Goal: Task Accomplishment & Management: Use online tool/utility

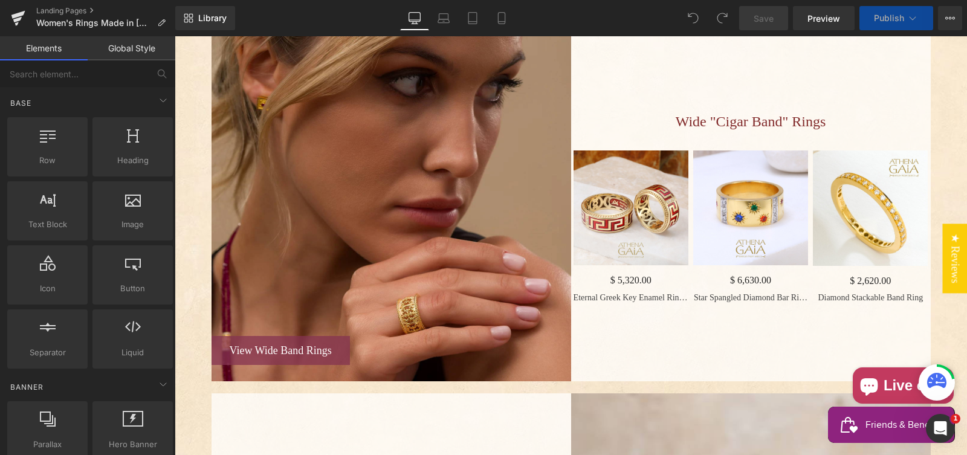
scroll to position [678, 0]
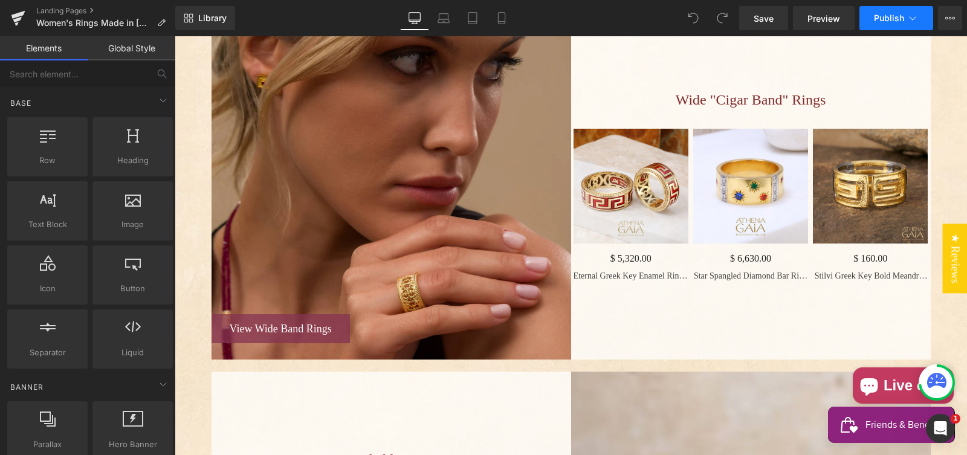
click at [886, 18] on span "Publish" at bounding box center [889, 18] width 30 height 10
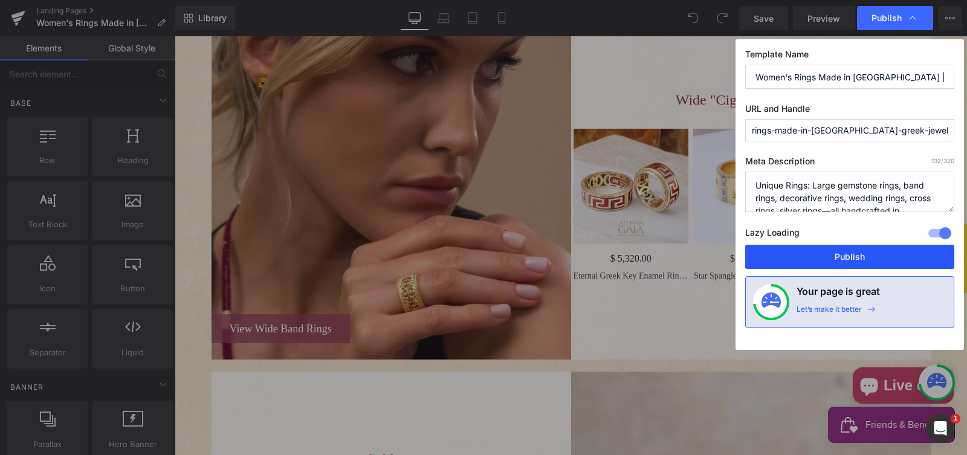
drag, startPoint x: 843, startPoint y: 253, endPoint x: 640, endPoint y: 199, distance: 209.7
click at [843, 253] on button "Publish" at bounding box center [849, 257] width 209 height 24
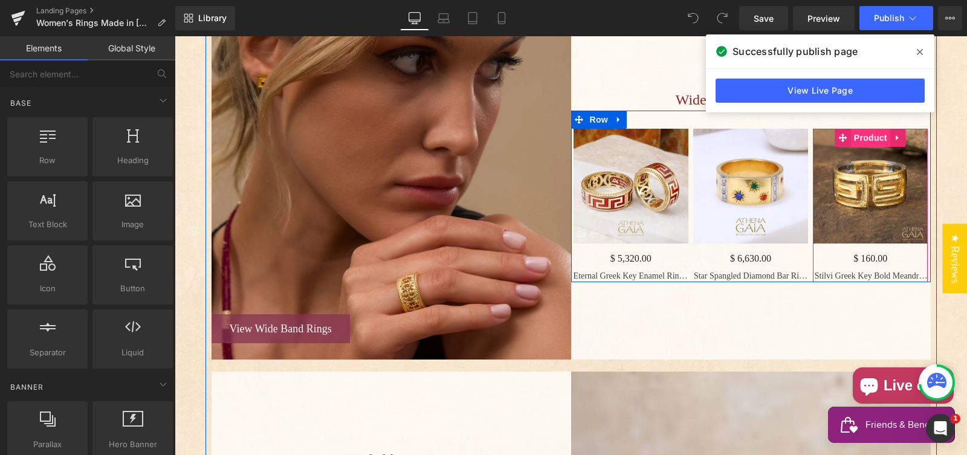
click at [866, 147] on span "Product" at bounding box center [870, 138] width 39 height 18
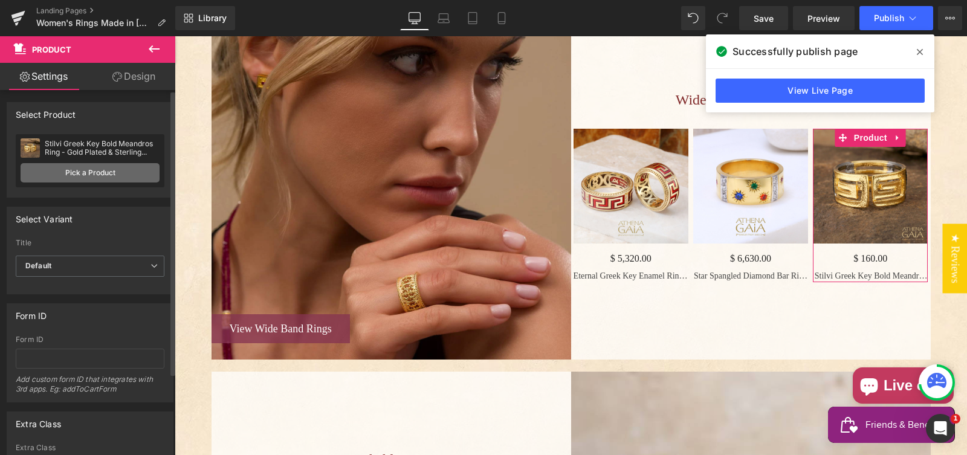
click at [89, 172] on link "Pick a Product" at bounding box center [90, 172] width 139 height 19
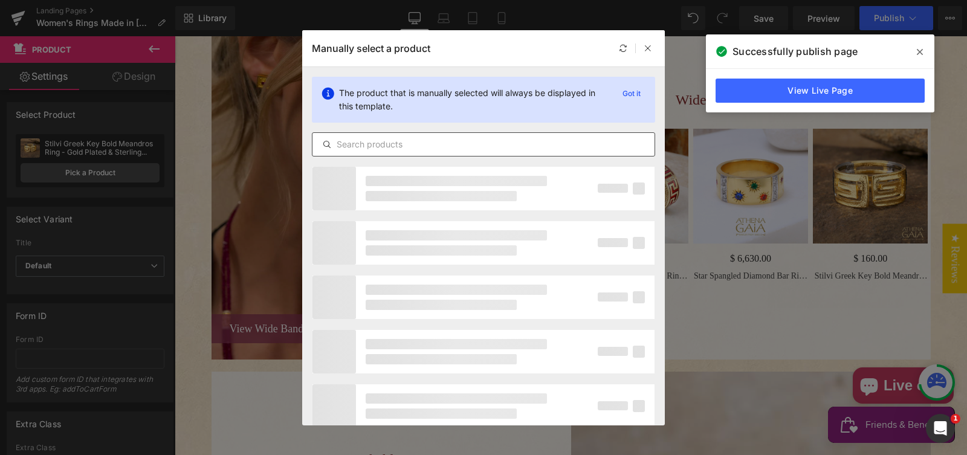
click at [366, 146] on input "text" at bounding box center [484, 144] width 342 height 15
paste input "Byzantine Checker Wide Ring - 18k Gold & Sterling Silver Ring - Cigar Band Ring"
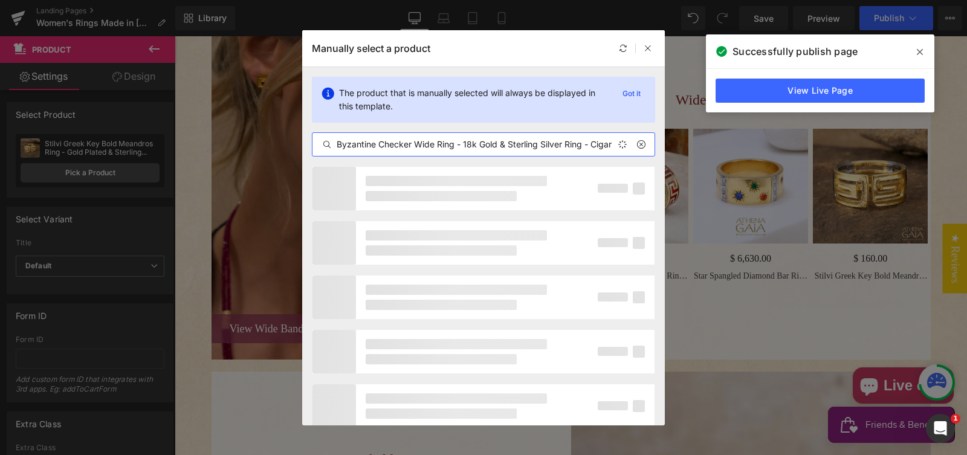
scroll to position [0, 44]
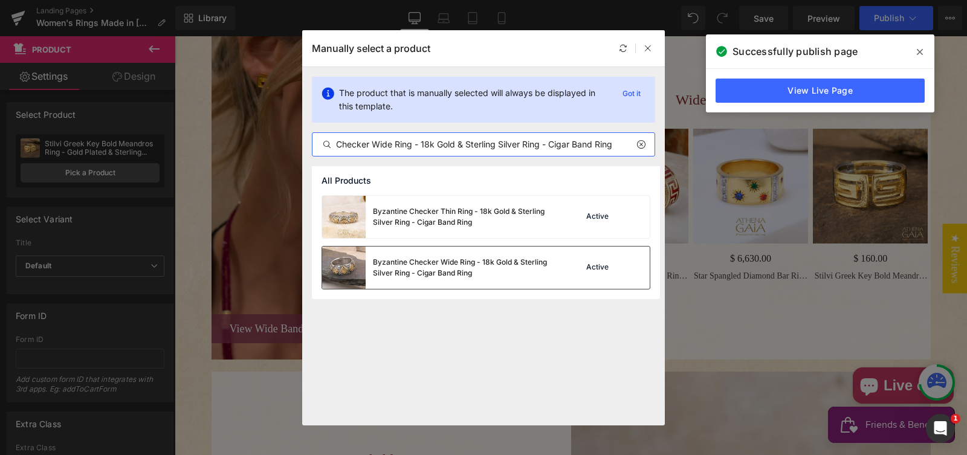
type input "Byzantine Checker Wide Ring - 18k Gold & Sterling Silver Ring - Cigar Band Ring"
click at [435, 262] on div "Byzantine Checker Wide Ring - 18k Gold & Sterling Silver Ring - Cigar Band Ring" at bounding box center [463, 268] width 181 height 22
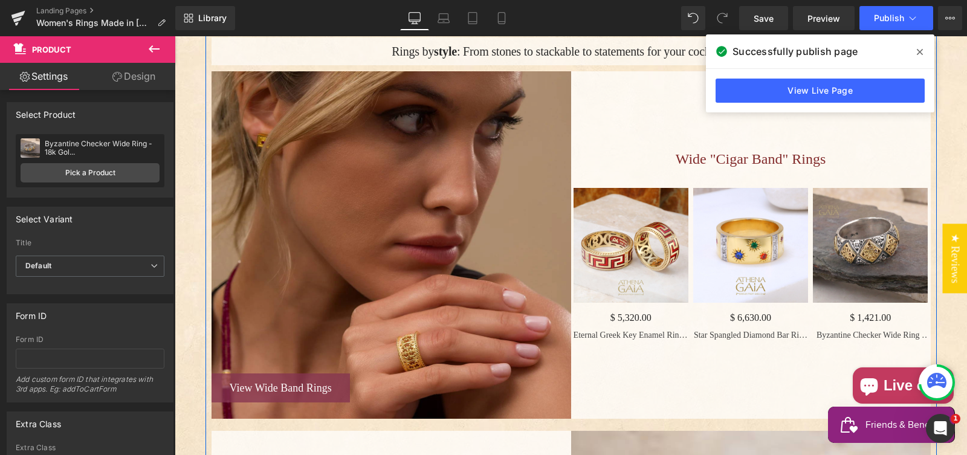
scroll to position [659, 0]
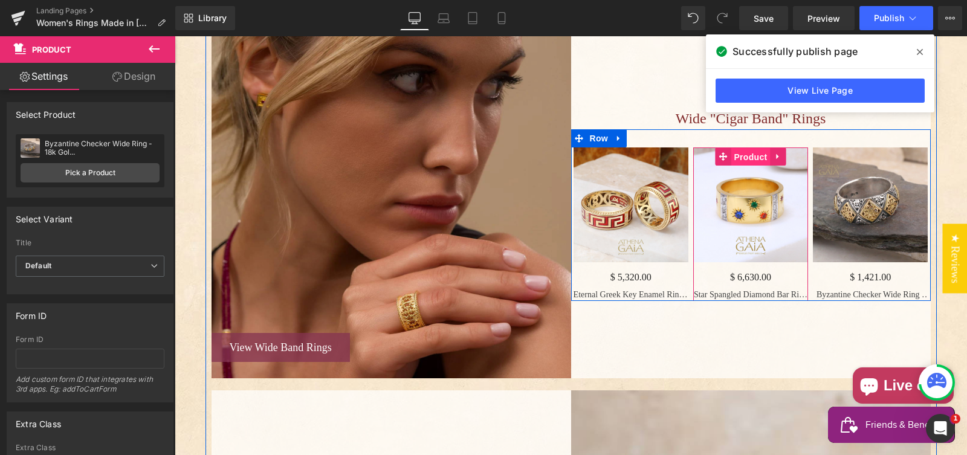
click at [746, 166] on span "Product" at bounding box center [750, 157] width 39 height 18
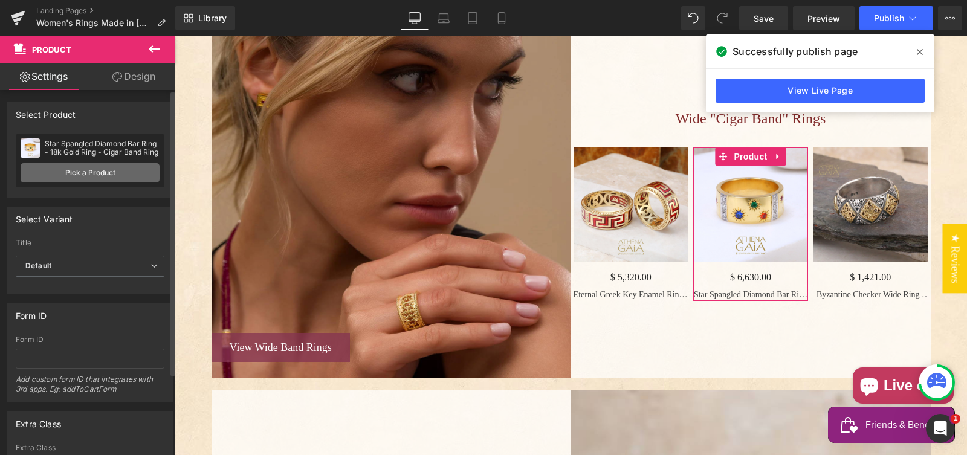
click at [91, 173] on link "Pick a Product" at bounding box center [90, 172] width 139 height 19
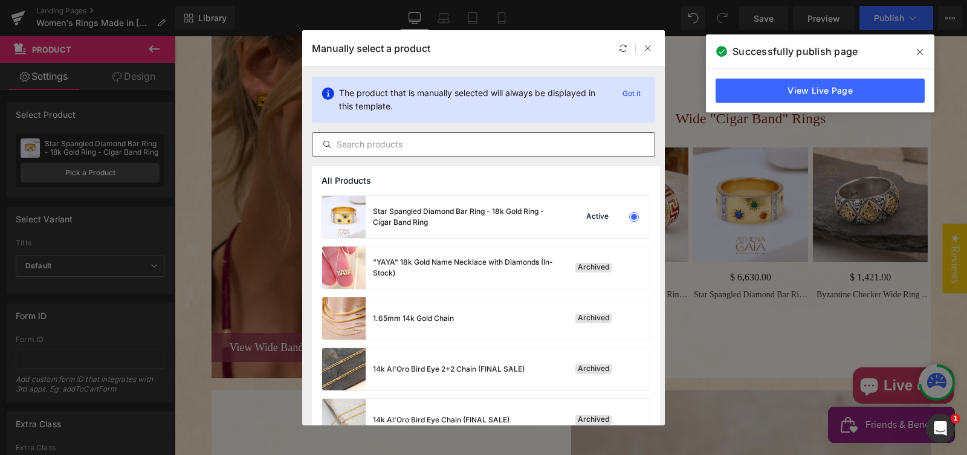
click at [379, 142] on input "text" at bounding box center [484, 144] width 342 height 15
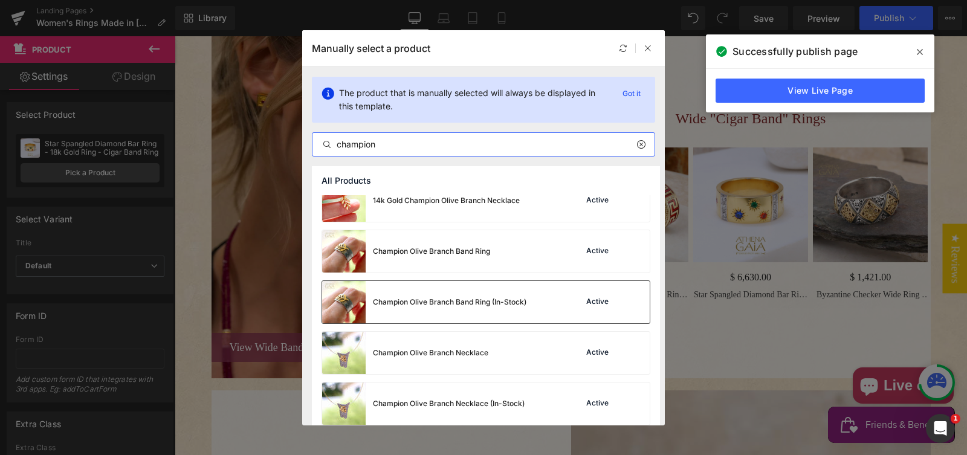
scroll to position [16, 0]
type input "champion"
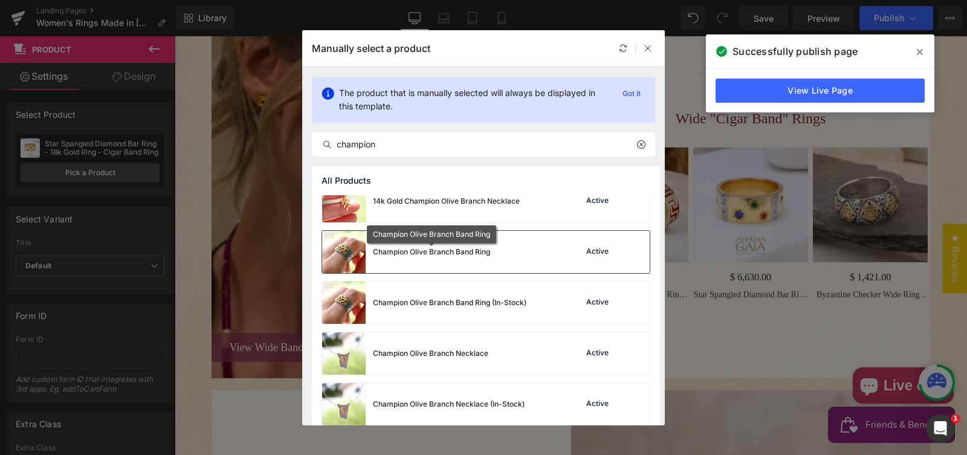
click at [482, 251] on div "Champion Olive Branch Band Ring" at bounding box center [431, 252] width 117 height 11
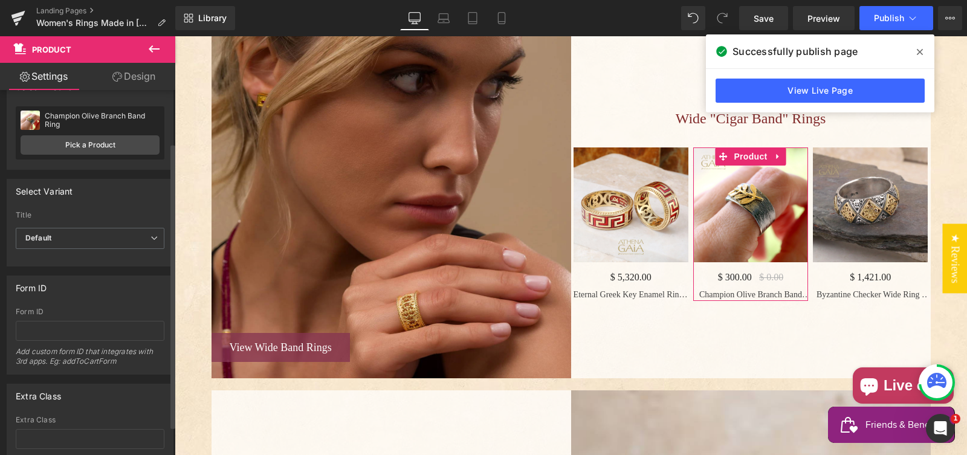
scroll to position [0, 0]
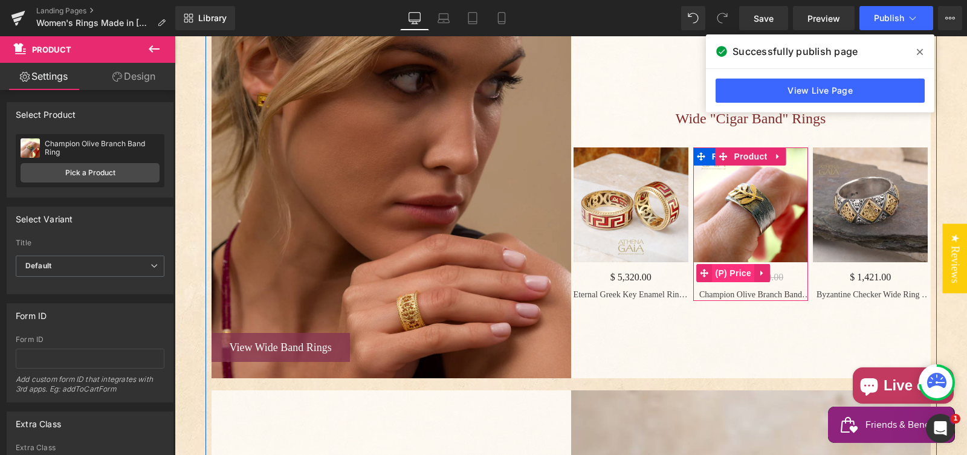
click at [735, 282] on span "(P) Price" at bounding box center [734, 273] width 42 height 18
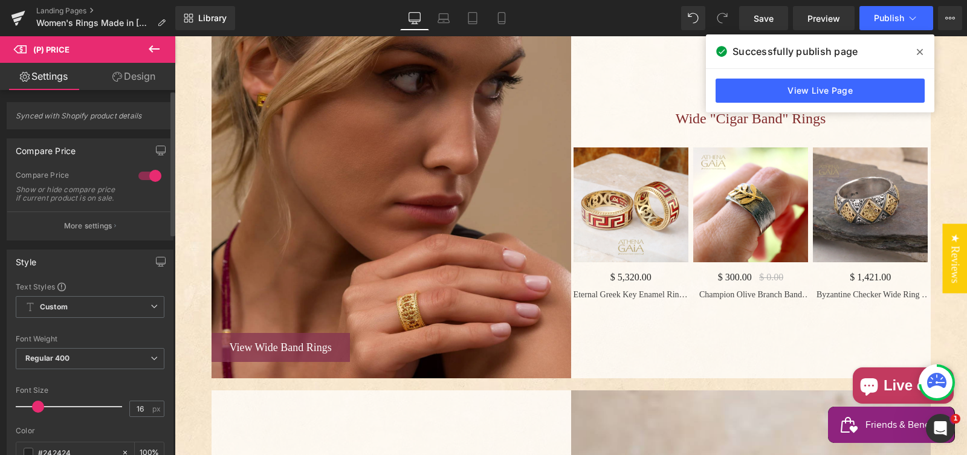
click at [145, 174] on div at bounding box center [149, 175] width 29 height 19
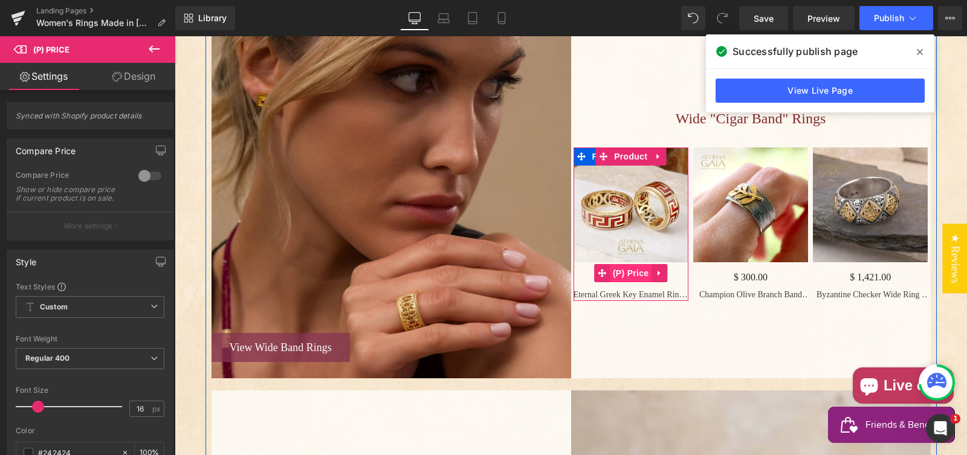
click at [632, 282] on span "(P) Price" at bounding box center [631, 273] width 42 height 18
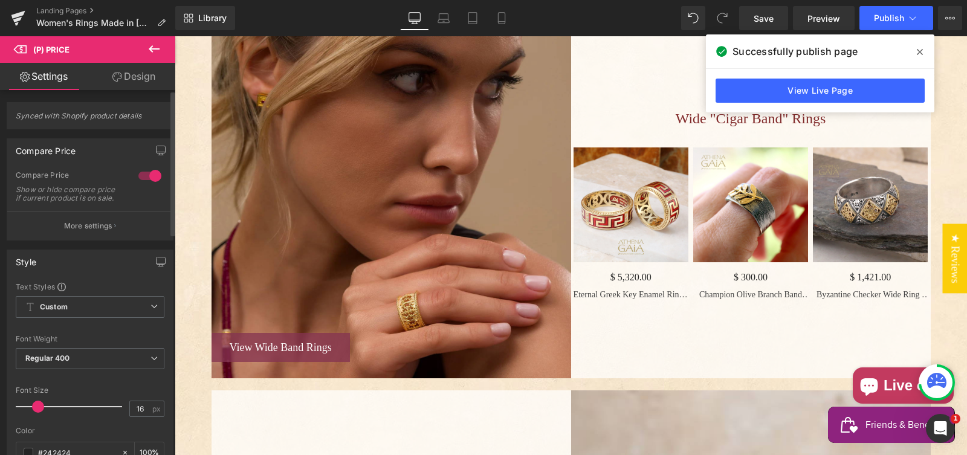
click at [151, 174] on div at bounding box center [149, 175] width 29 height 19
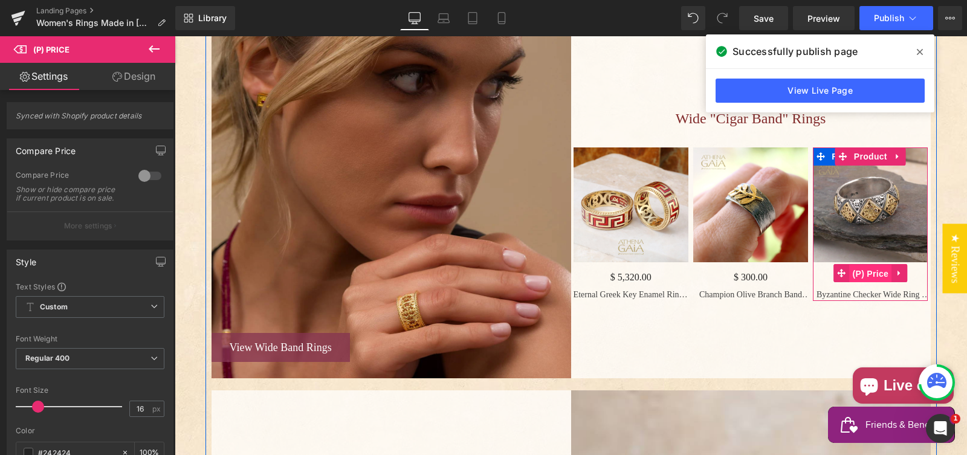
click at [866, 283] on span "(P) Price" at bounding box center [871, 274] width 42 height 18
click at [868, 282] on span "(P) Price" at bounding box center [871, 273] width 42 height 18
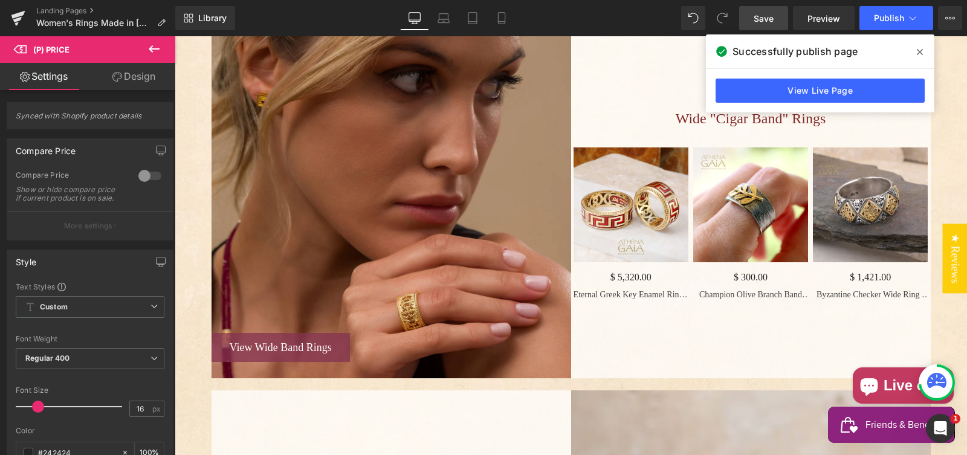
drag, startPoint x: 761, startPoint y: 18, endPoint x: 482, endPoint y: 88, distance: 287.3
click at [761, 18] on span "Save" at bounding box center [764, 18] width 20 height 13
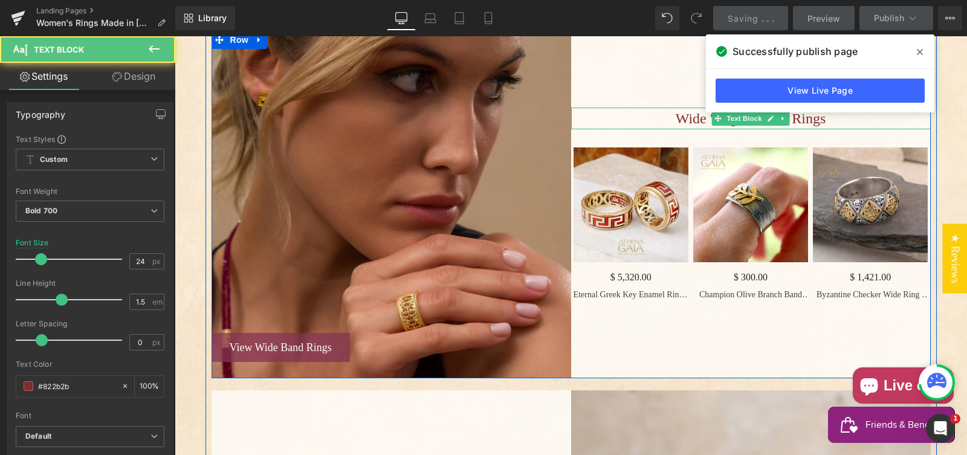
click at [657, 129] on p "Wide "Cigar Band" Rings" at bounding box center [751, 119] width 360 height 22
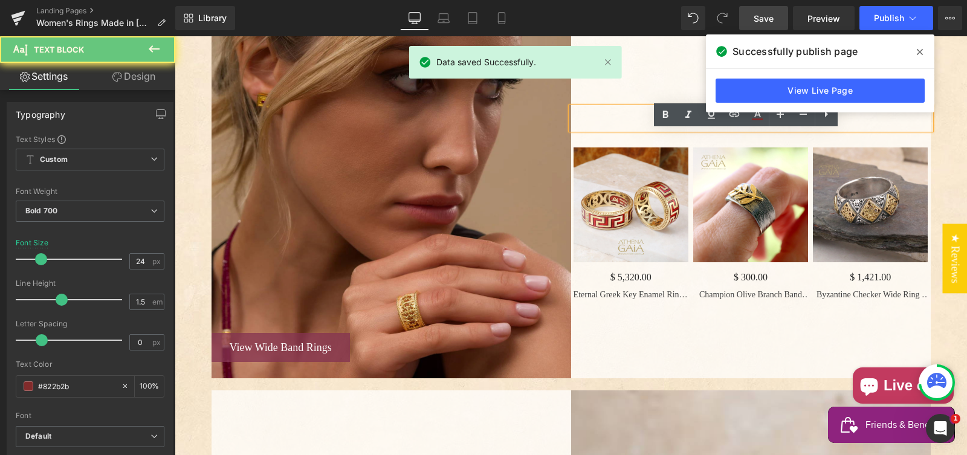
click at [657, 129] on p "Wide "Cigar Band" Rings" at bounding box center [751, 119] width 360 height 22
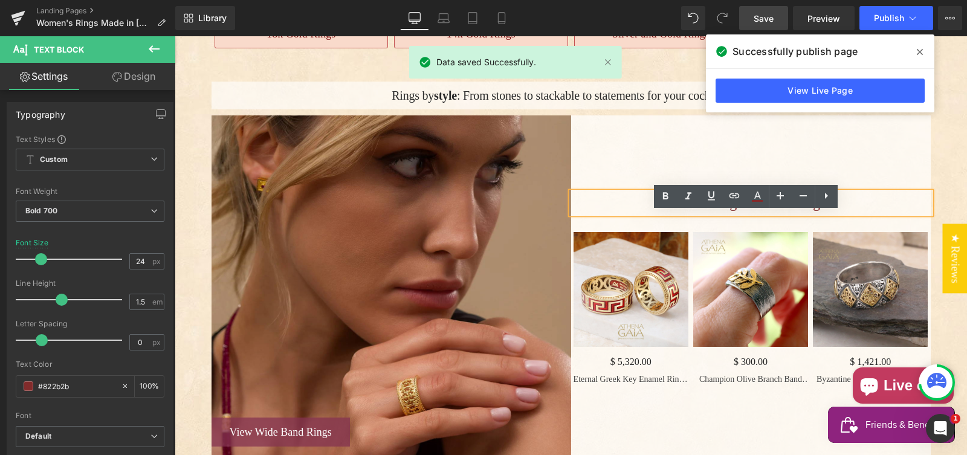
scroll to position [574, 0]
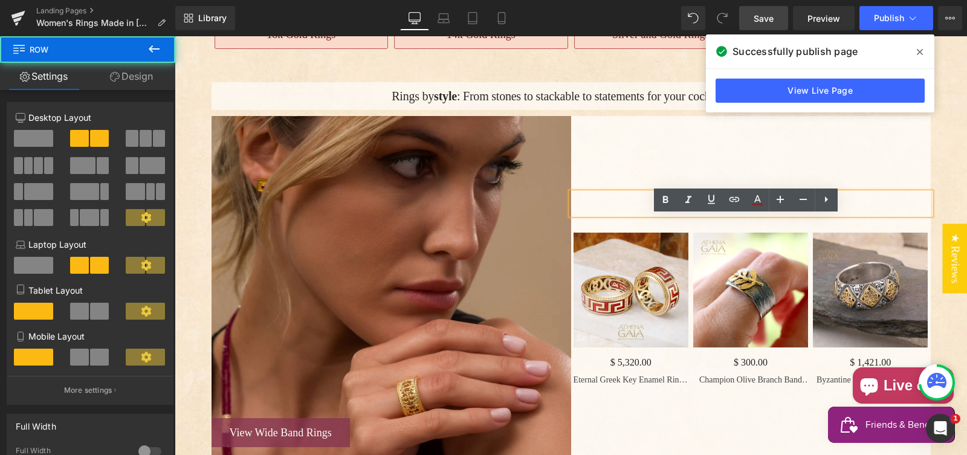
click at [592, 166] on div "Wide "Cigar Band" Rings Text Block - 532000 % (P) Image $ 5,320.00 (P) Price Et…" at bounding box center [751, 290] width 360 height 348
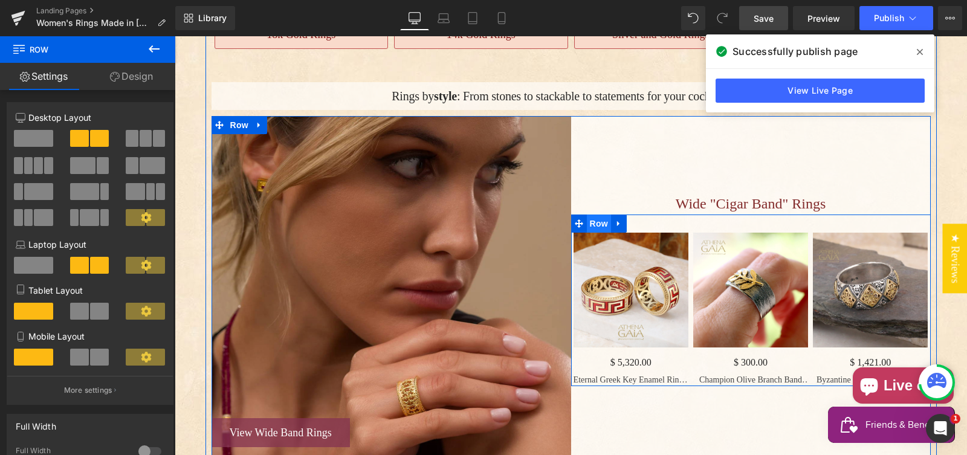
click at [592, 233] on span "Row" at bounding box center [599, 224] width 24 height 18
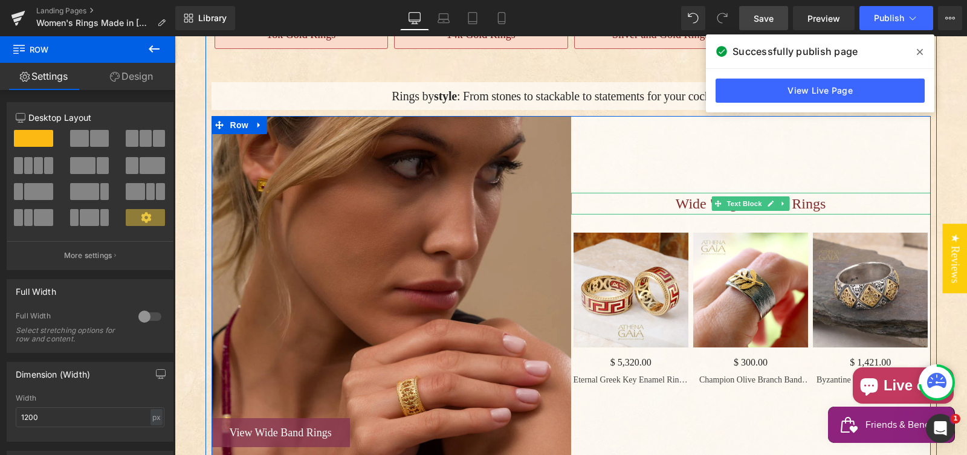
click at [591, 215] on p "Wide "Cigar Band" Rings" at bounding box center [751, 204] width 360 height 22
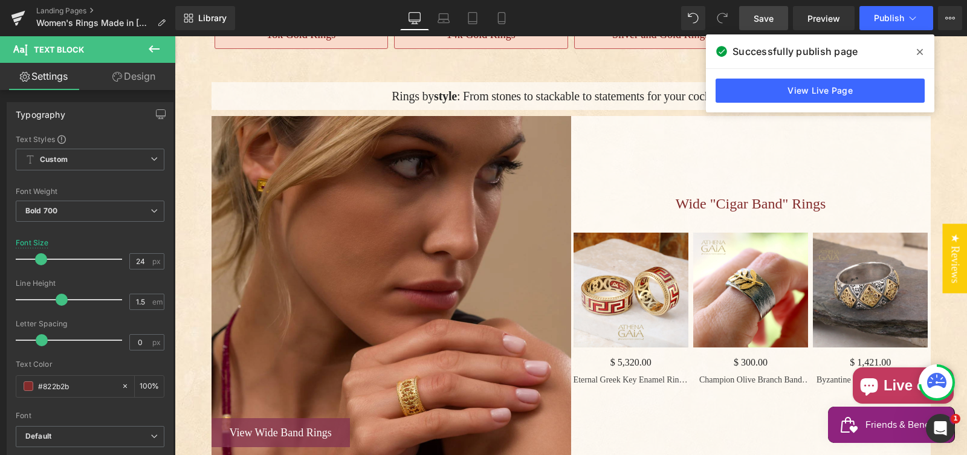
click at [135, 79] on link "Design" at bounding box center [134, 76] width 88 height 27
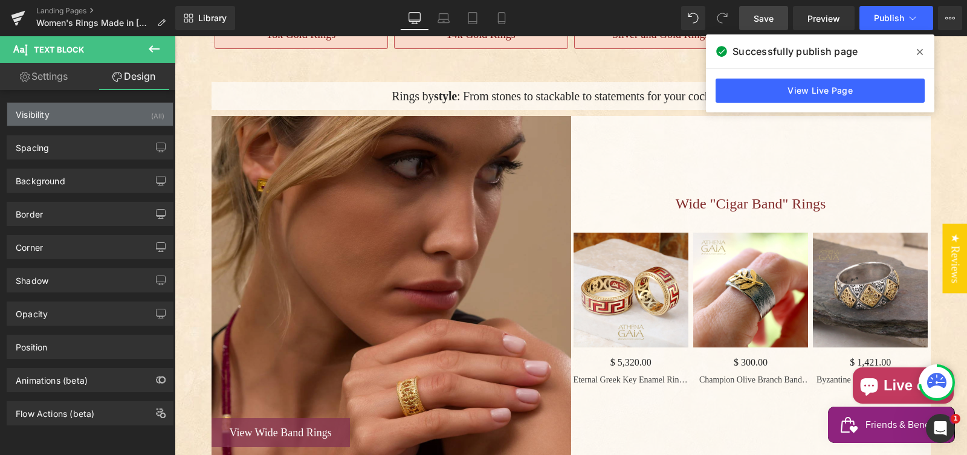
click at [137, 110] on div "Visibility (All)" at bounding box center [90, 114] width 166 height 23
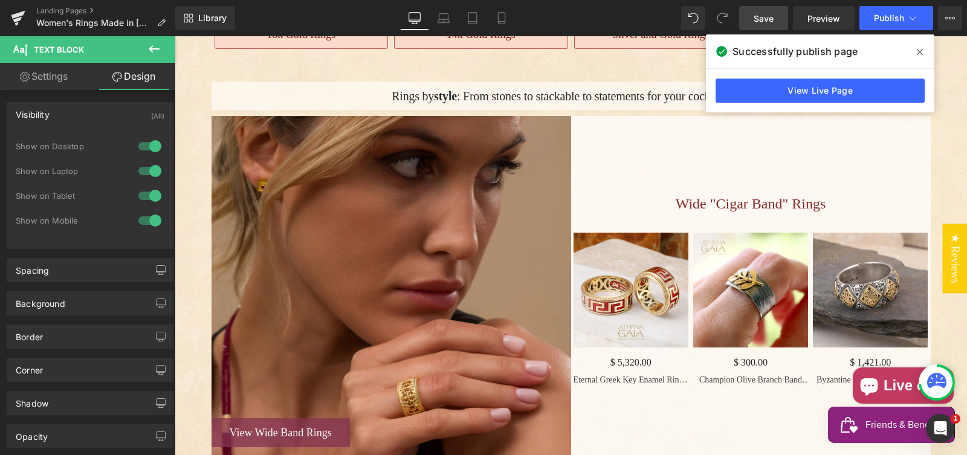
click at [149, 216] on div at bounding box center [149, 220] width 29 height 19
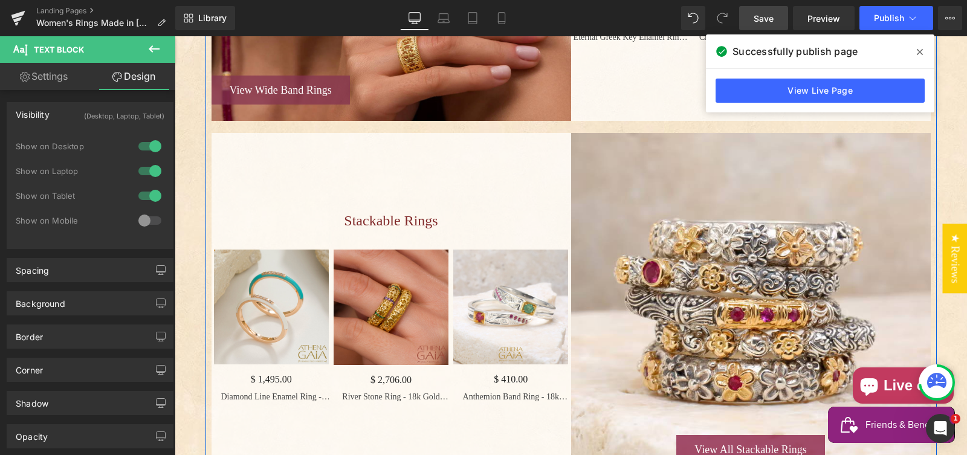
scroll to position [920, 0]
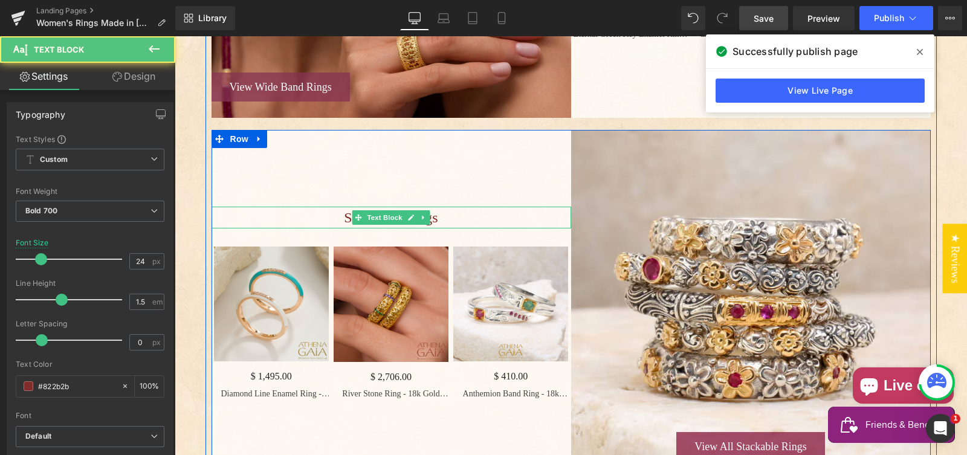
click at [344, 225] on span "Stackable Rings" at bounding box center [391, 218] width 94 height 16
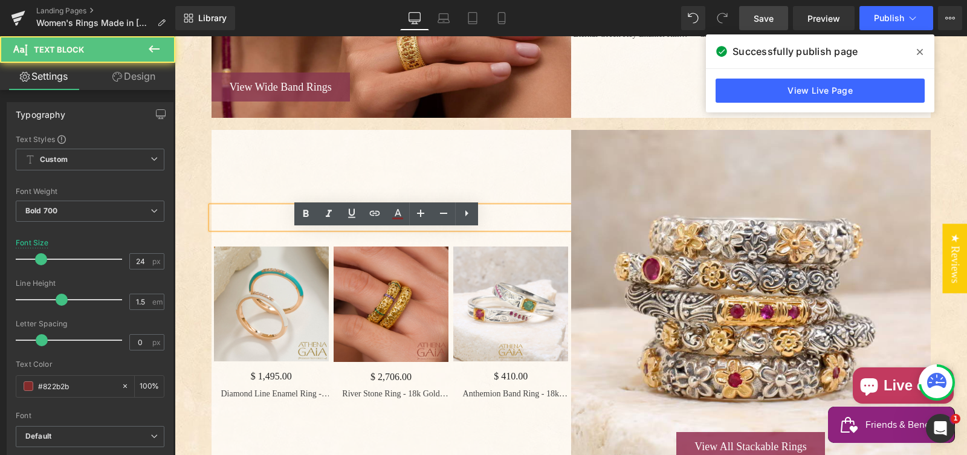
click at [328, 228] on p "Stackable Rings" at bounding box center [392, 218] width 360 height 22
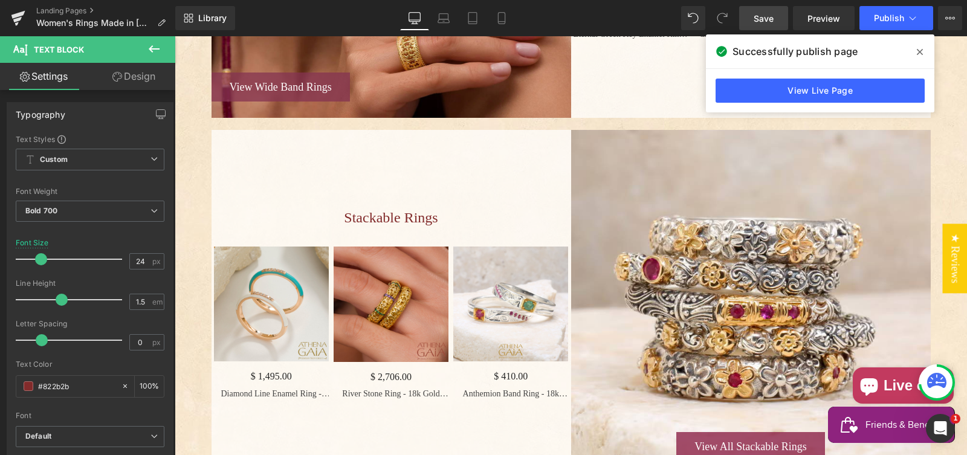
click at [129, 79] on link "Design" at bounding box center [134, 76] width 88 height 27
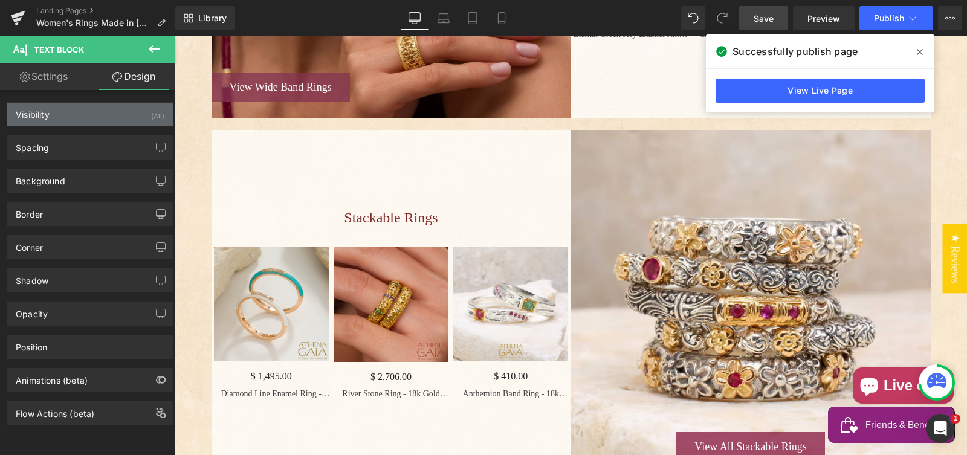
click at [123, 114] on div "Visibility (All)" at bounding box center [90, 114] width 166 height 23
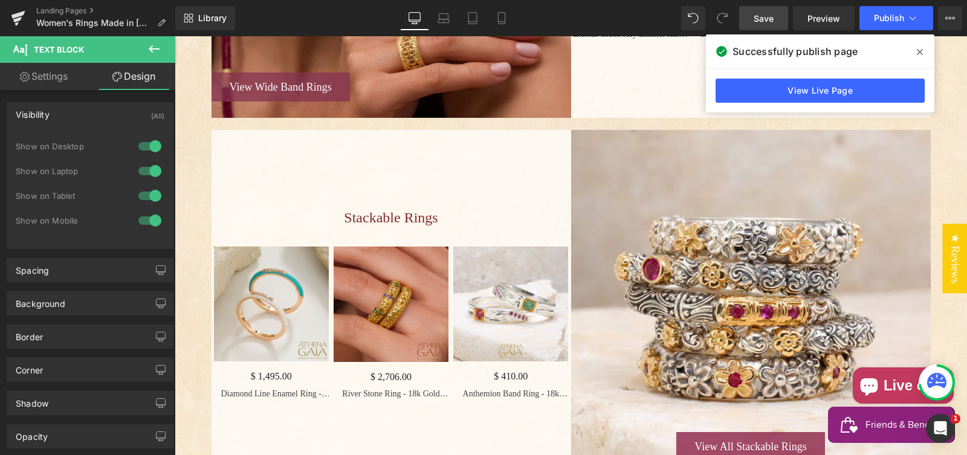
click at [146, 217] on div at bounding box center [149, 220] width 29 height 19
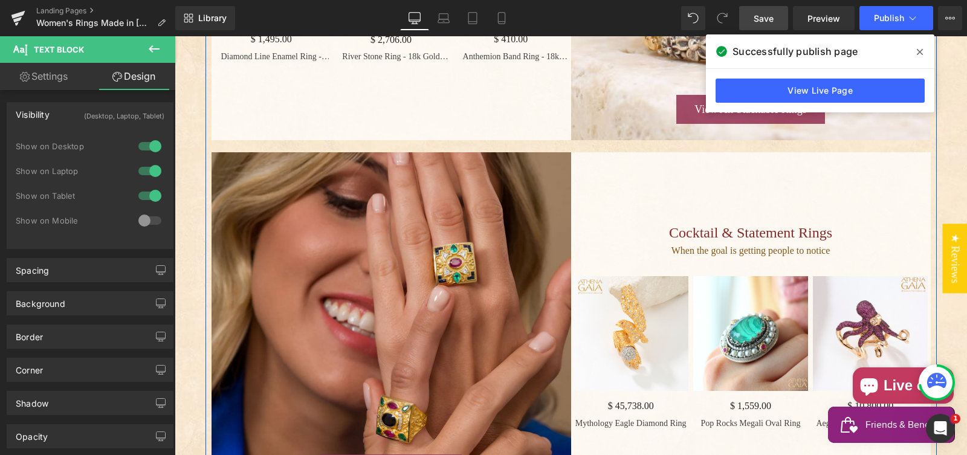
scroll to position [1259, 0]
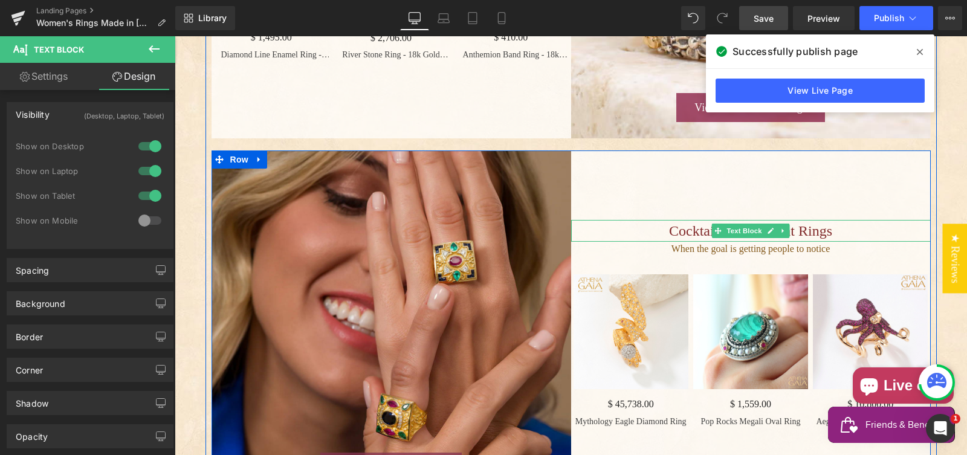
click at [648, 242] on p "Cocktail & Statement Rings" at bounding box center [751, 231] width 360 height 22
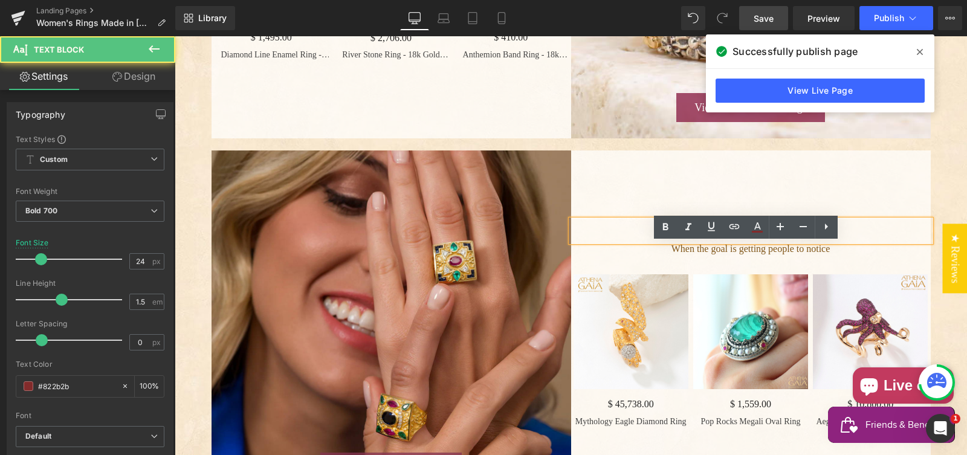
click at [648, 242] on p "Cocktail & Statement Rings" at bounding box center [751, 231] width 360 height 22
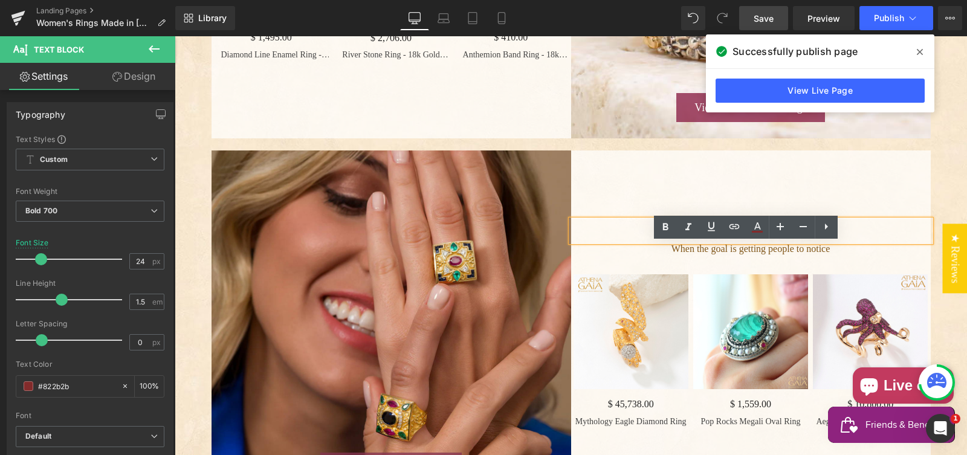
click at [149, 71] on link "Design" at bounding box center [134, 76] width 88 height 27
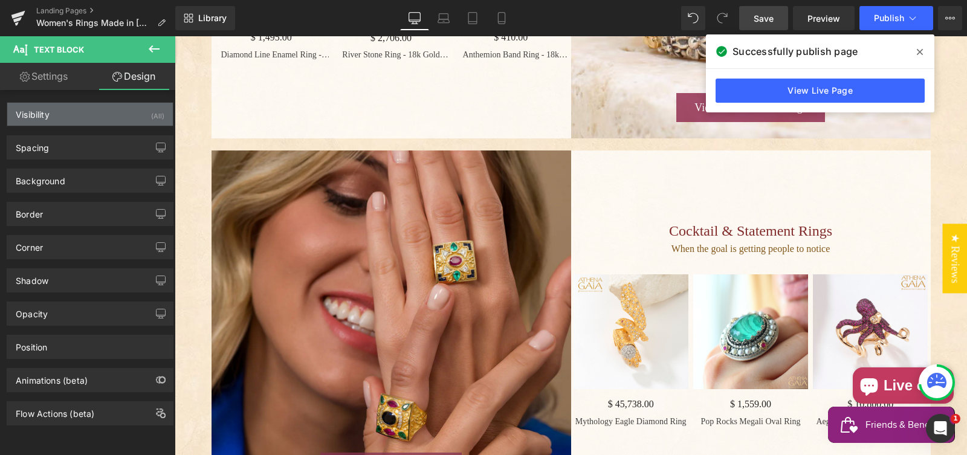
click at [141, 112] on div "Visibility (All)" at bounding box center [90, 114] width 166 height 23
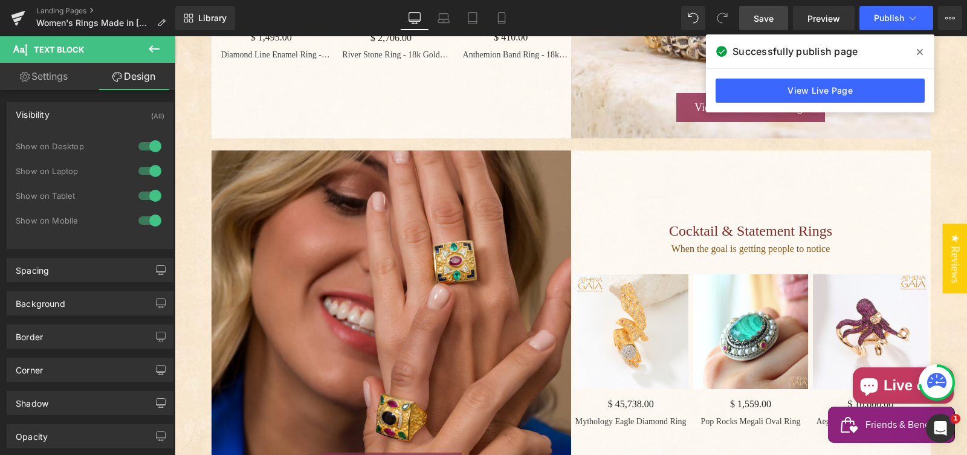
click at [143, 217] on div at bounding box center [149, 220] width 29 height 19
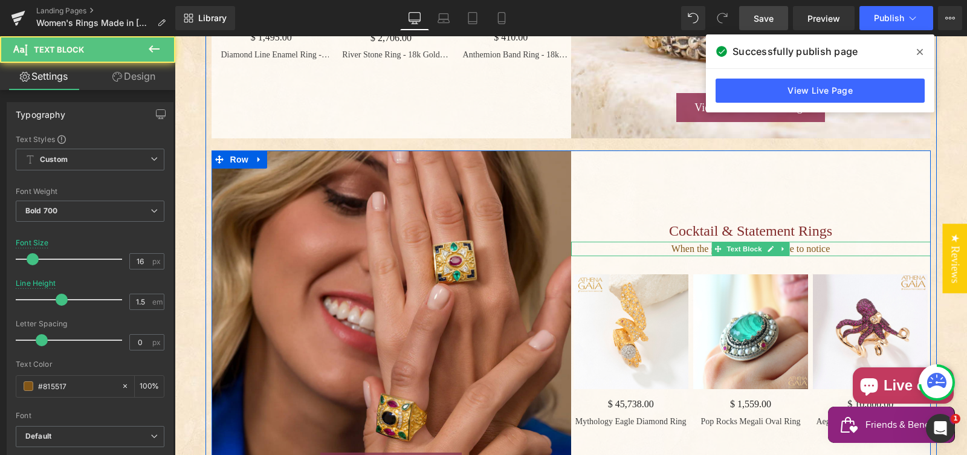
click at [642, 256] on p "When the goal is getting people to notice" at bounding box center [751, 249] width 360 height 15
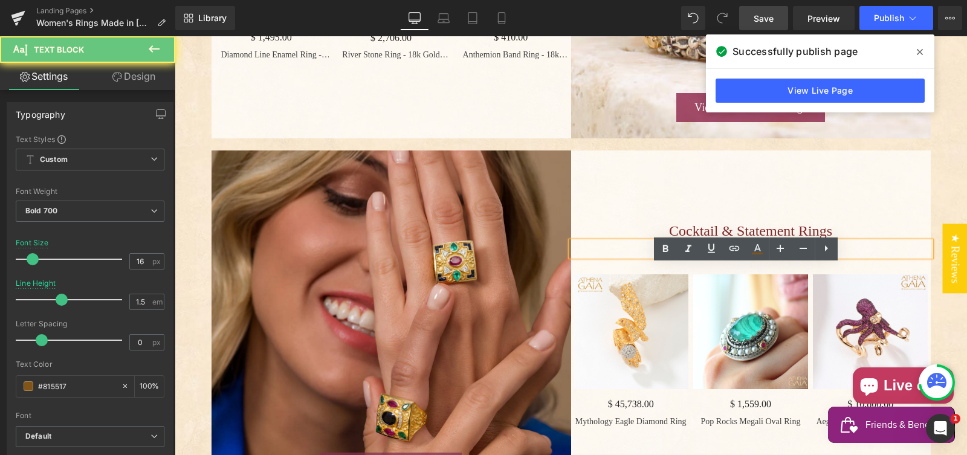
click at [642, 256] on p "When the goal is getting people to notice" at bounding box center [751, 249] width 360 height 15
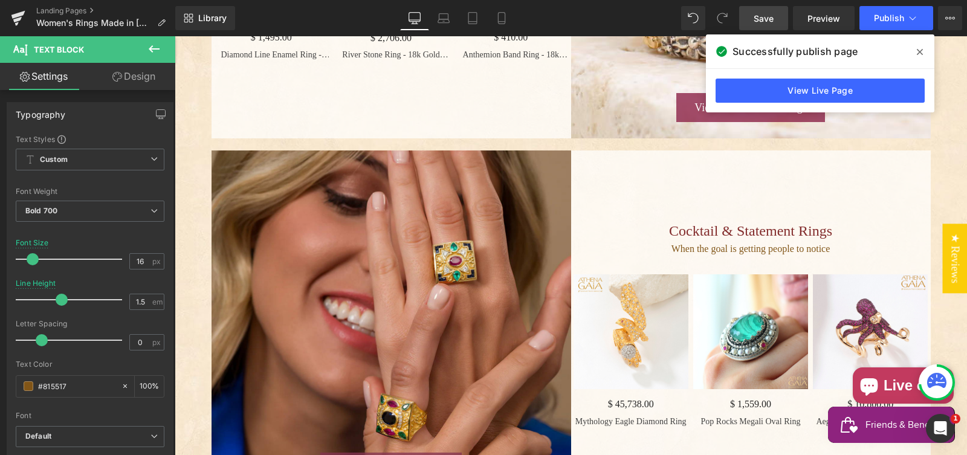
click at [134, 80] on link "Design" at bounding box center [134, 76] width 88 height 27
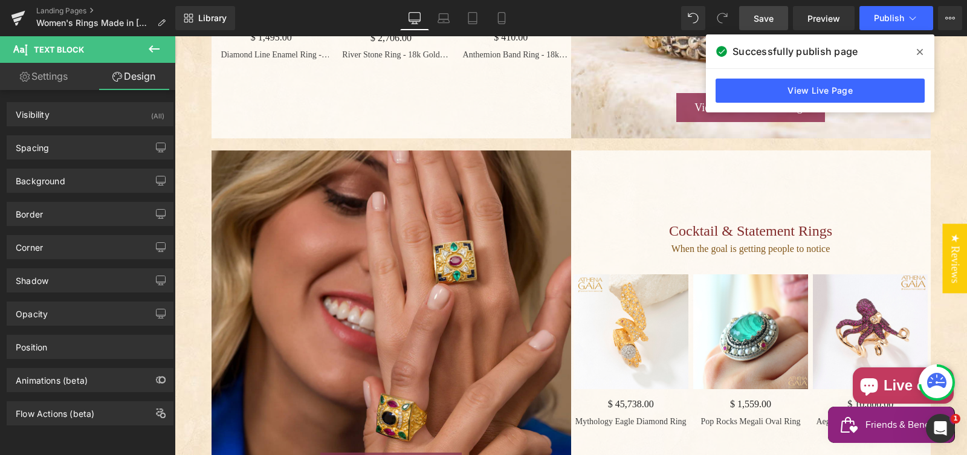
click at [134, 79] on link "Design" at bounding box center [134, 76] width 88 height 27
click at [134, 116] on div "Visibility (All)" at bounding box center [90, 114] width 166 height 23
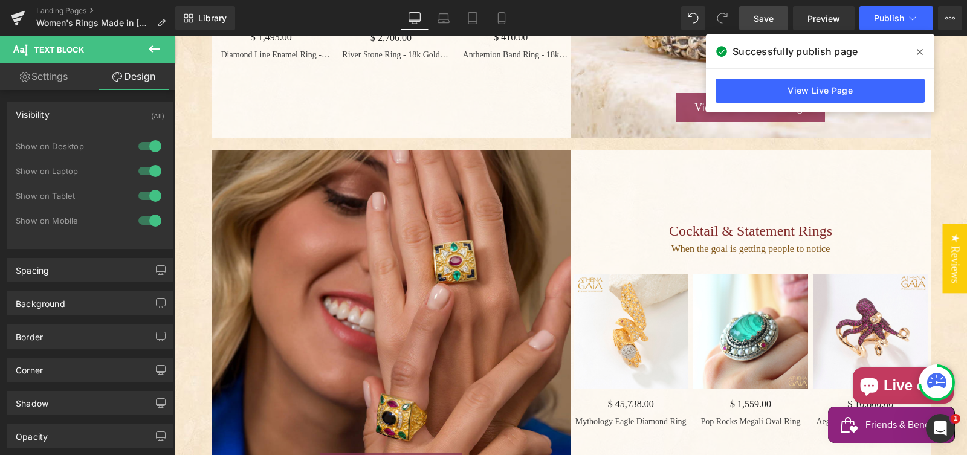
click at [147, 219] on div at bounding box center [149, 220] width 29 height 19
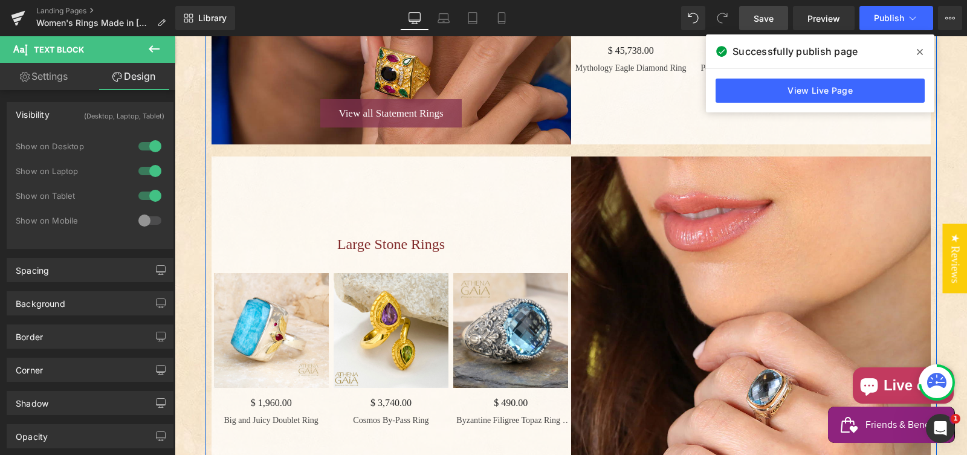
scroll to position [1630, 0]
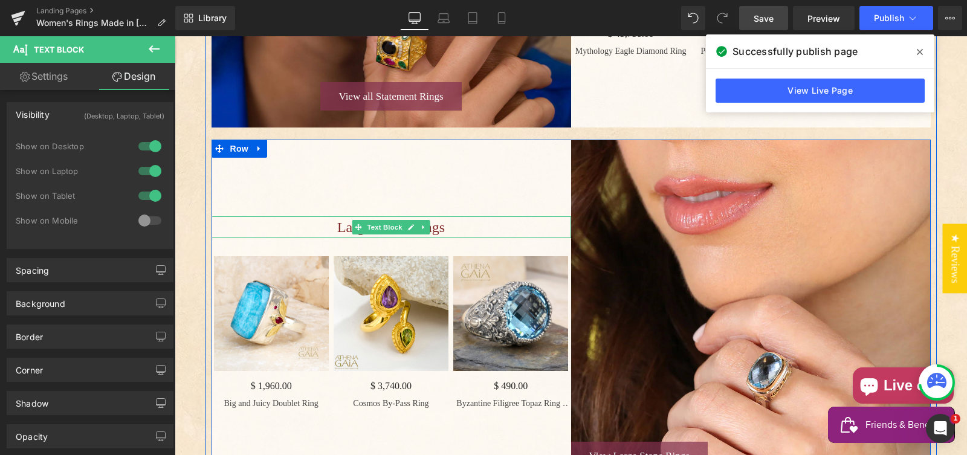
click at [311, 238] on p "Large Stone Rings" at bounding box center [392, 227] width 360 height 22
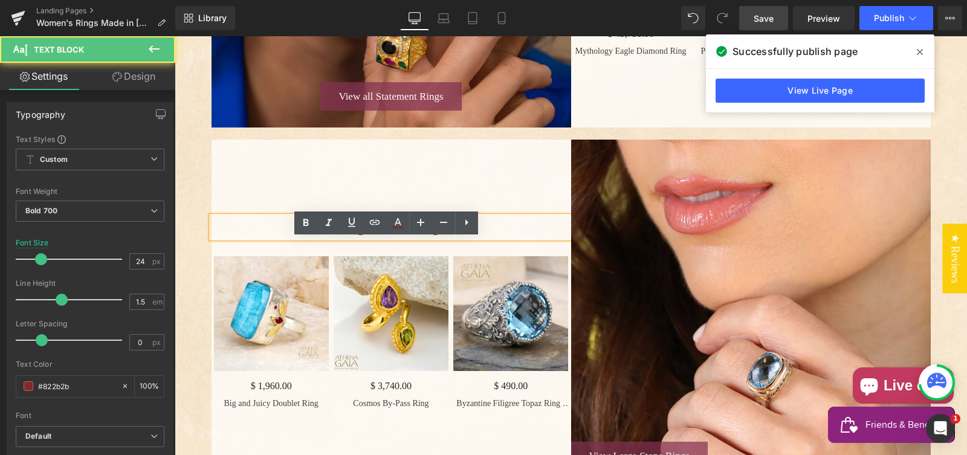
click at [311, 238] on p "Large Stone Rings" at bounding box center [392, 227] width 360 height 22
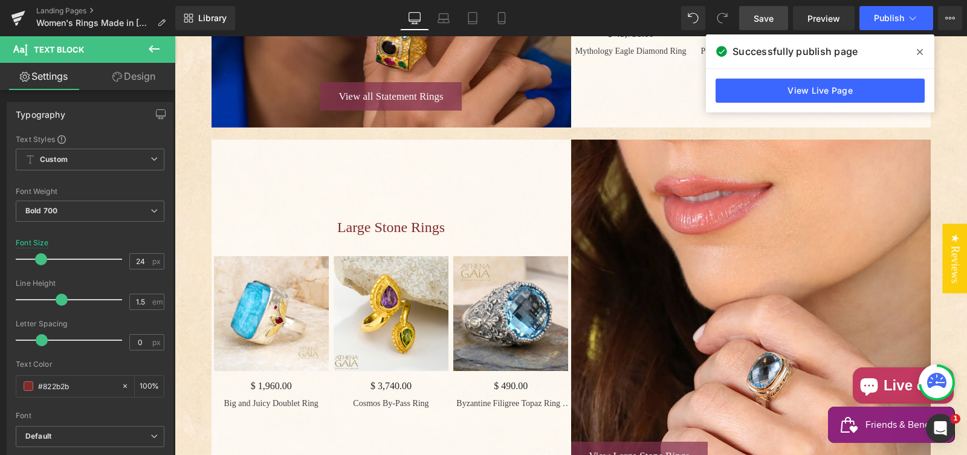
click at [134, 79] on link "Design" at bounding box center [134, 76] width 88 height 27
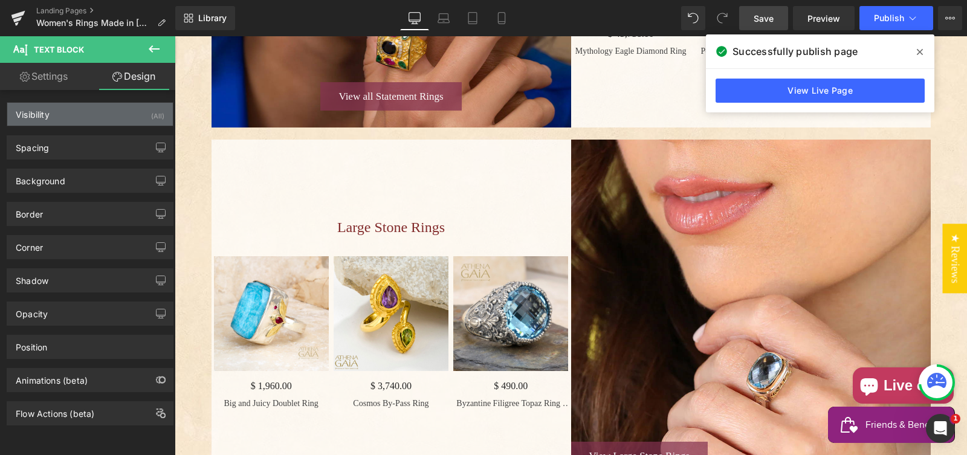
click at [117, 109] on div "Visibility (All)" at bounding box center [90, 114] width 166 height 23
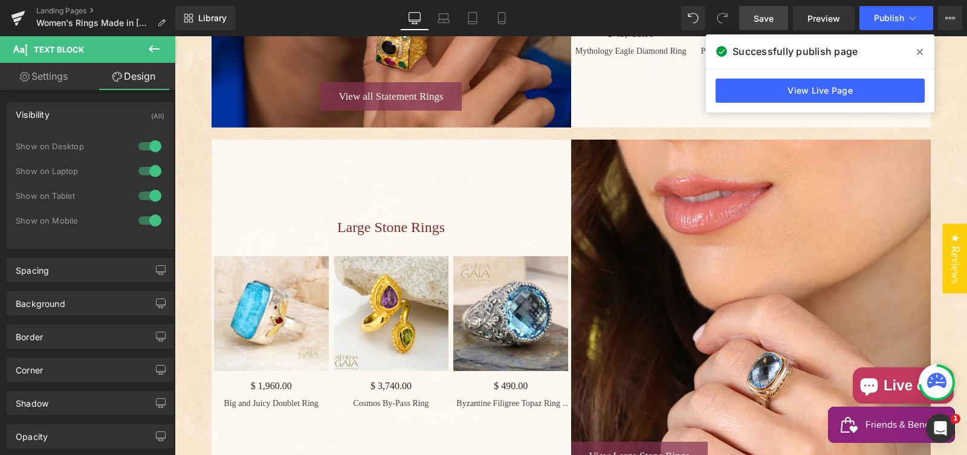
click at [144, 218] on div at bounding box center [149, 220] width 29 height 19
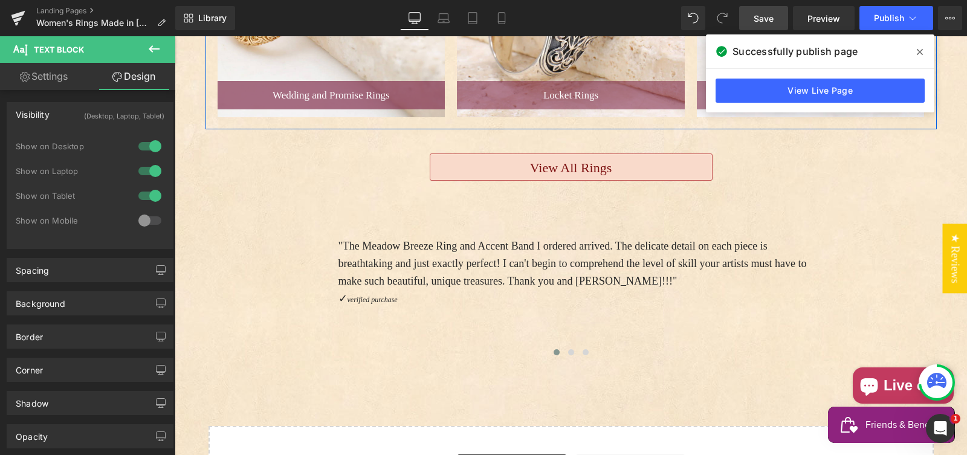
scroll to position [2293, 0]
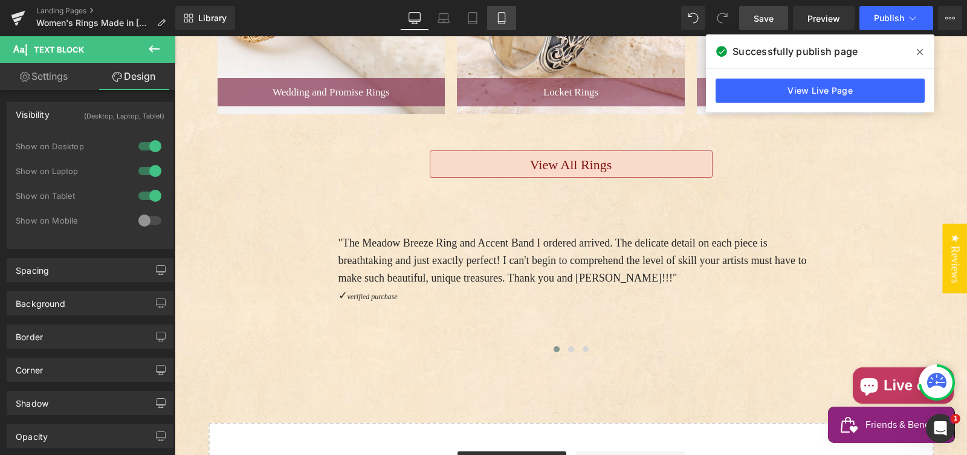
click at [498, 18] on icon at bounding box center [501, 18] width 7 height 11
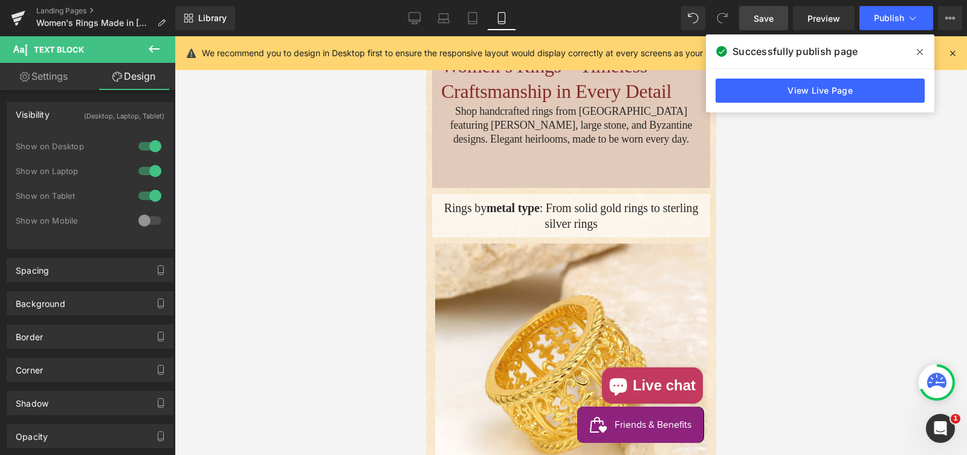
scroll to position [0, 0]
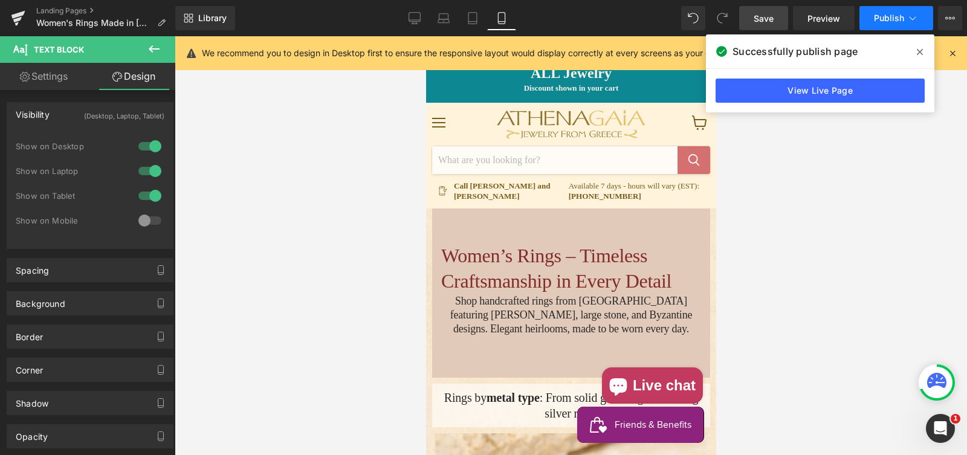
click at [880, 18] on span "Publish" at bounding box center [889, 18] width 30 height 10
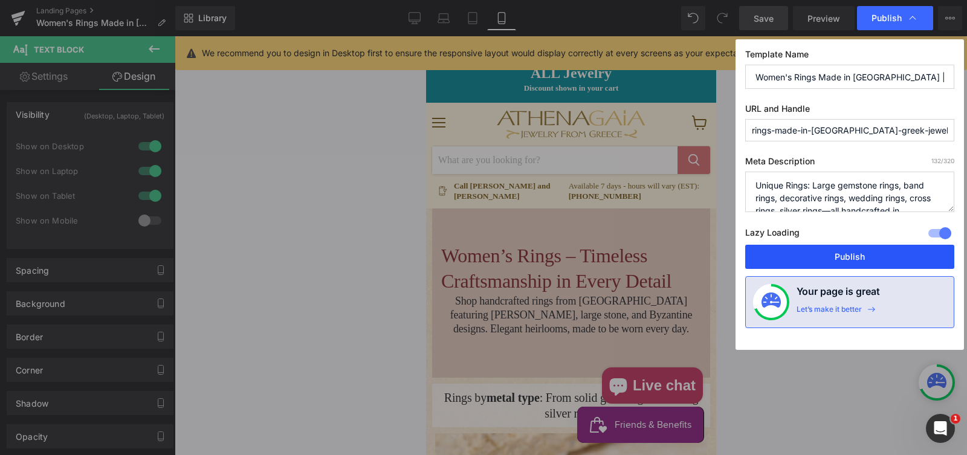
click at [846, 255] on button "Publish" at bounding box center [849, 257] width 209 height 24
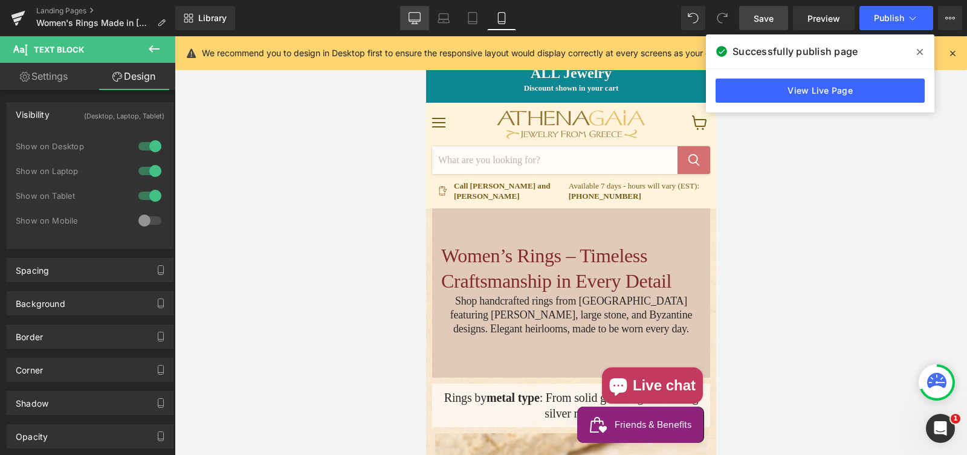
click at [416, 15] on icon at bounding box center [415, 18] width 12 height 12
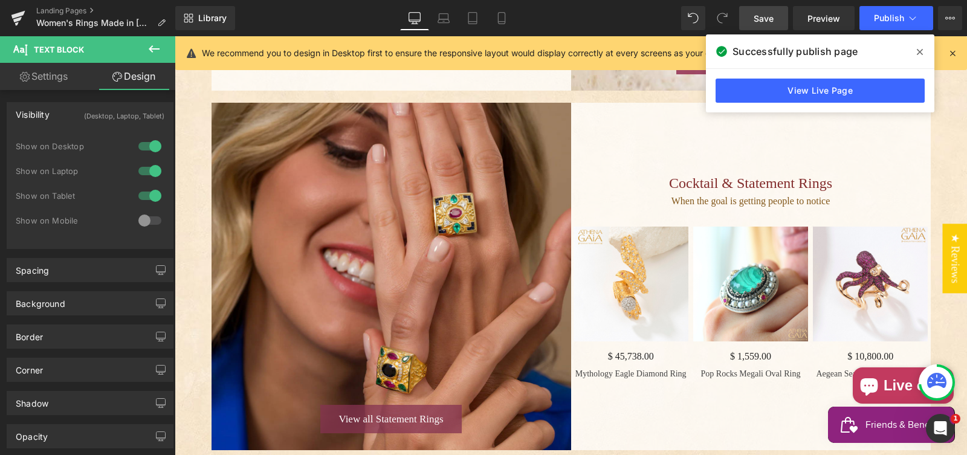
scroll to position [1170, 0]
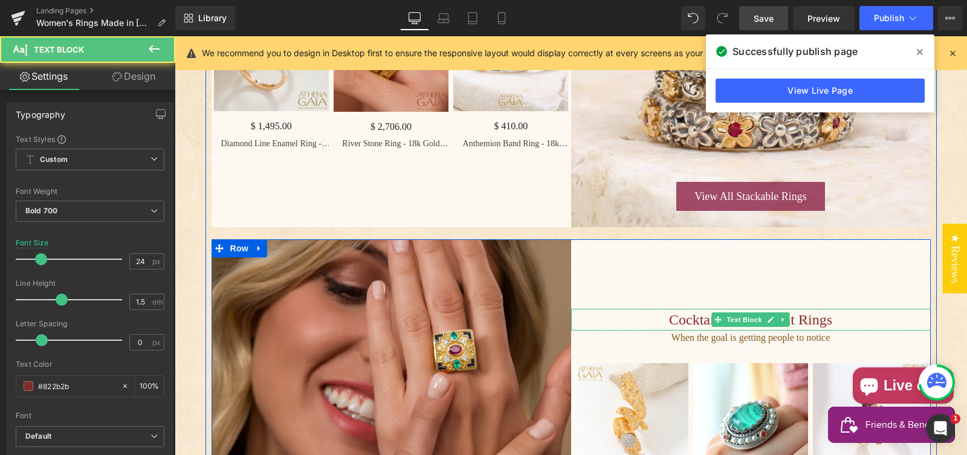
click at [691, 328] on span "Cocktail & Statement Rings" at bounding box center [750, 320] width 163 height 16
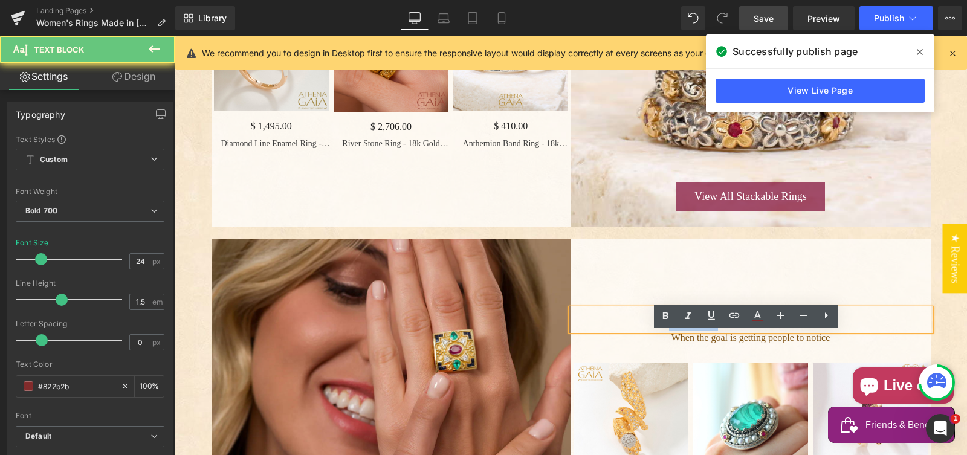
click at [691, 328] on span "Cocktail & Statement Rings" at bounding box center [750, 320] width 163 height 16
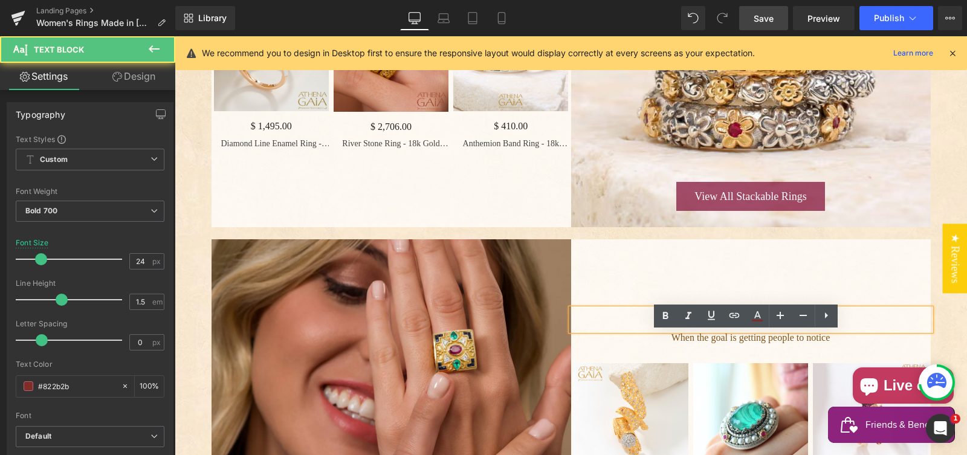
click at [701, 328] on span "& Statement Rings" at bounding box center [751, 320] width 111 height 16
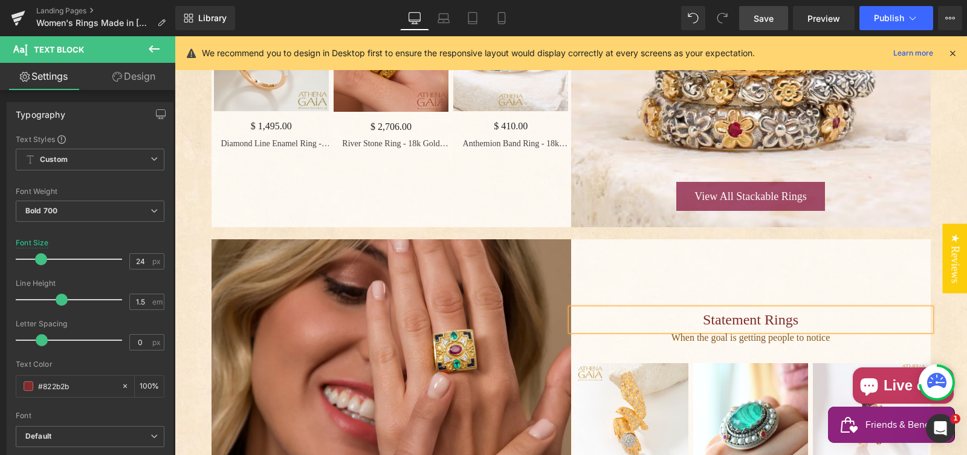
click at [759, 328] on span "Statement Rings" at bounding box center [751, 320] width 96 height 16
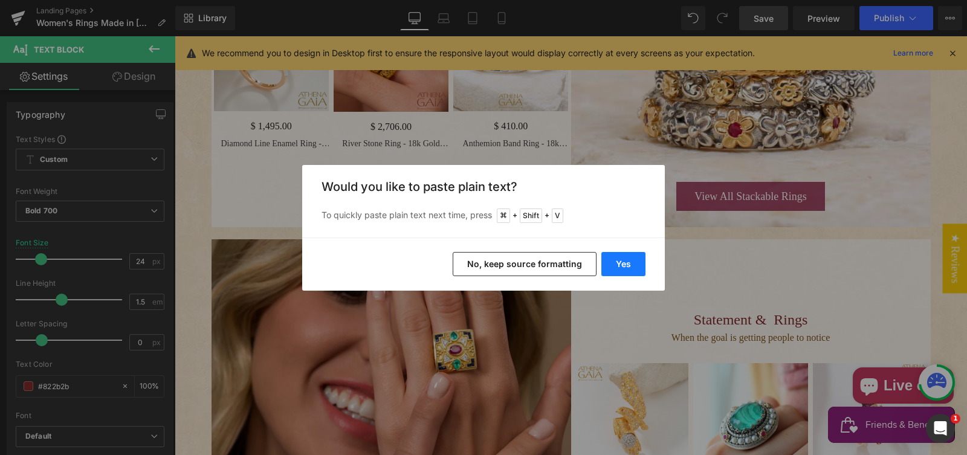
click at [624, 262] on button "Yes" at bounding box center [623, 264] width 44 height 24
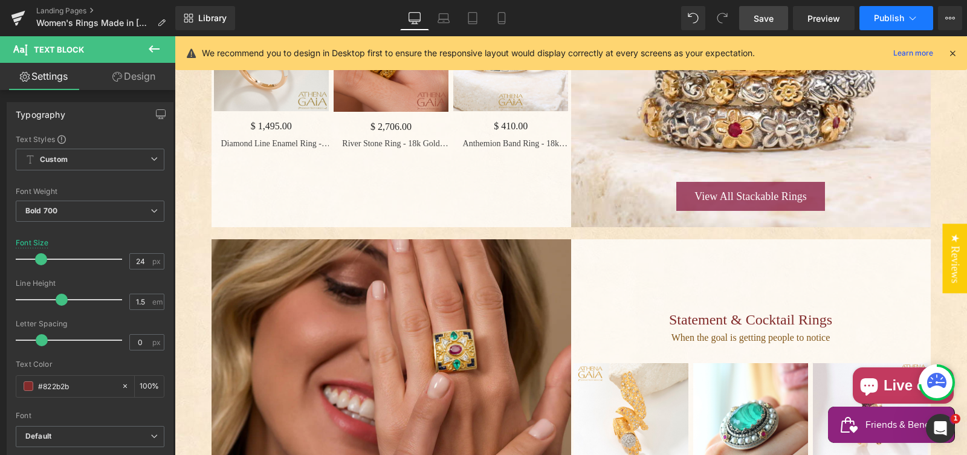
click at [883, 19] on span "Publish" at bounding box center [889, 18] width 30 height 10
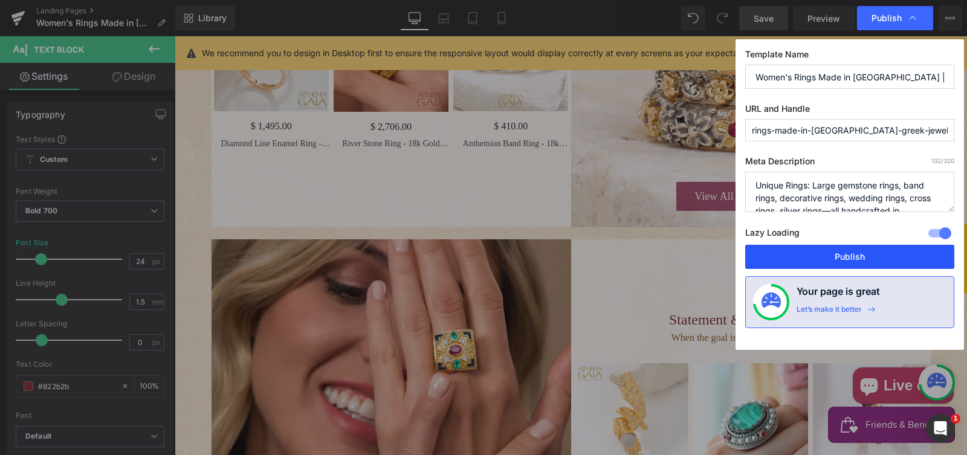
click at [822, 256] on button "Publish" at bounding box center [849, 257] width 209 height 24
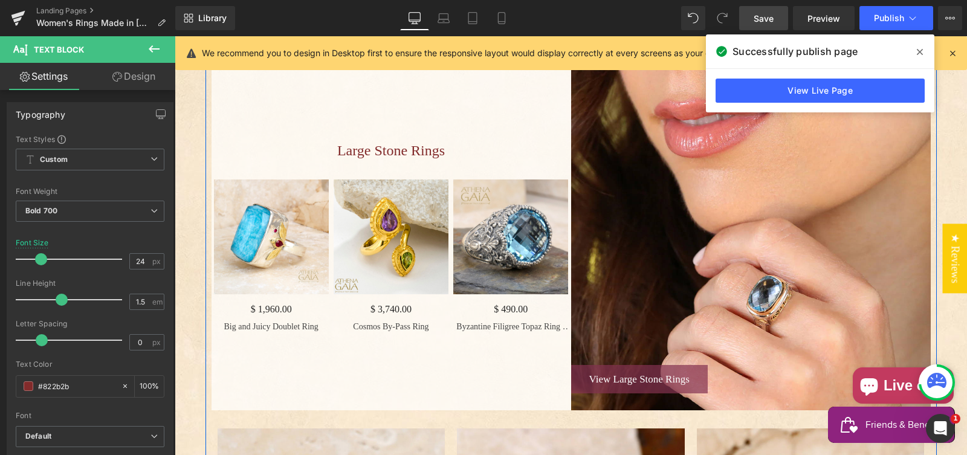
scroll to position [1712, 0]
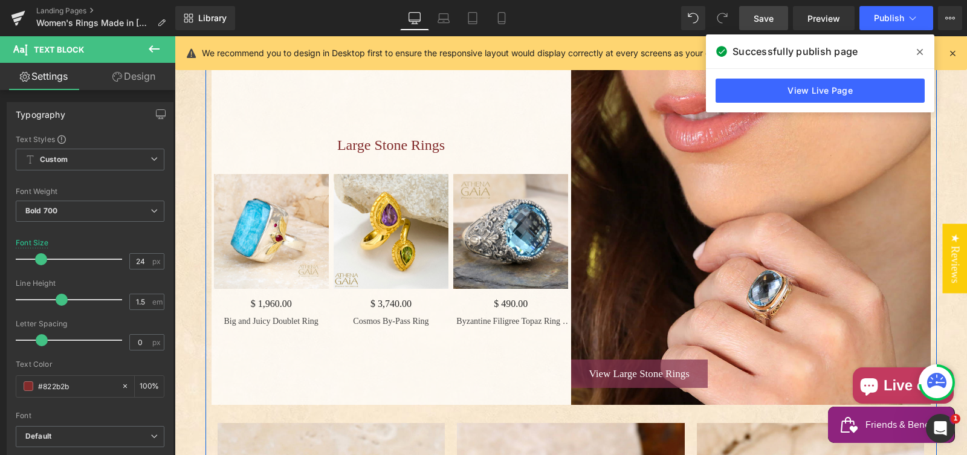
click at [264, 265] on img "Main content" at bounding box center [271, 231] width 115 height 115
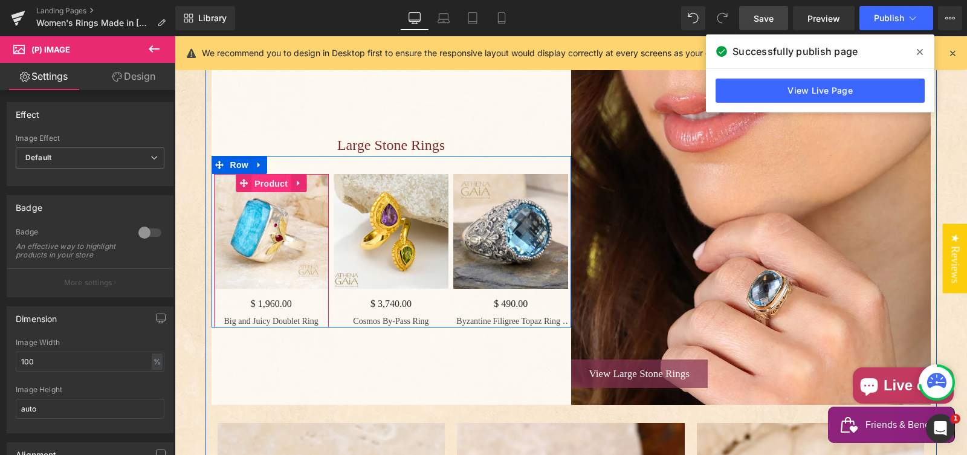
click at [263, 193] on span "Product" at bounding box center [270, 184] width 39 height 18
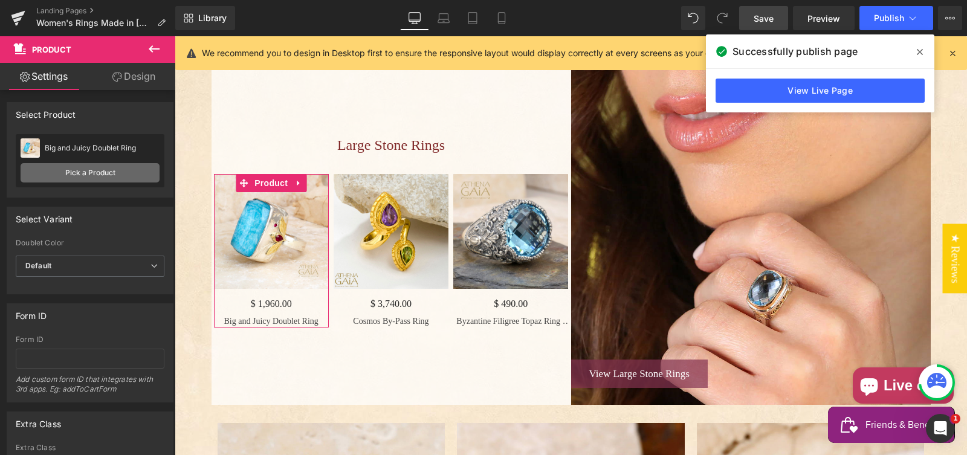
click at [114, 172] on link "Pick a Product" at bounding box center [90, 172] width 139 height 19
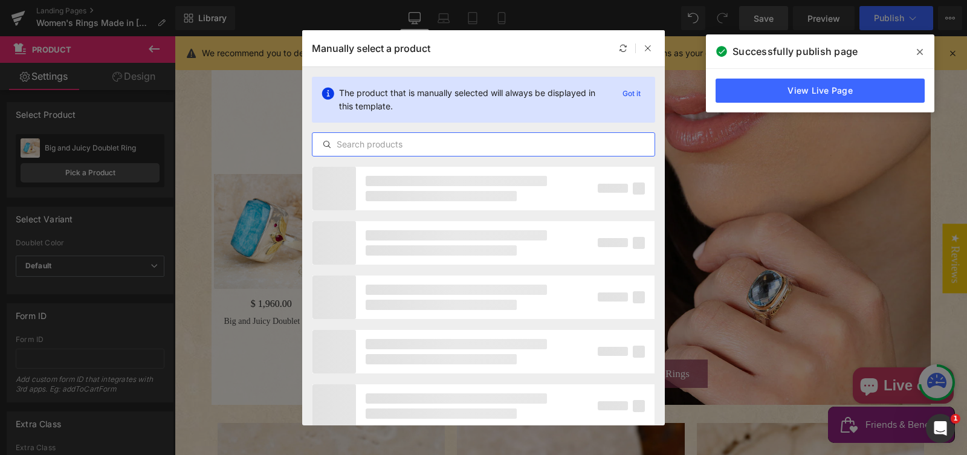
click at [384, 144] on input "text" at bounding box center [484, 144] width 342 height 15
paste input "Pop Rocks Orthogonio Ivy Ring - Sterling Silver Ring - Cocktail Ring"
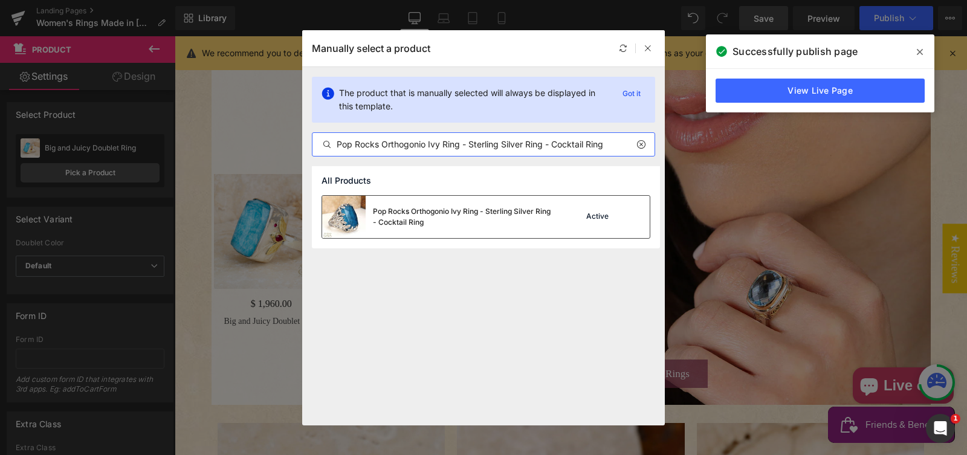
type input "Pop Rocks Orthogonio Ivy Ring - Sterling Silver Ring - Cocktail Ring"
click at [426, 219] on div "Pop Rocks Orthogonio Ivy Ring - Sterling Silver Ring - Cocktail Ring" at bounding box center [463, 217] width 181 height 22
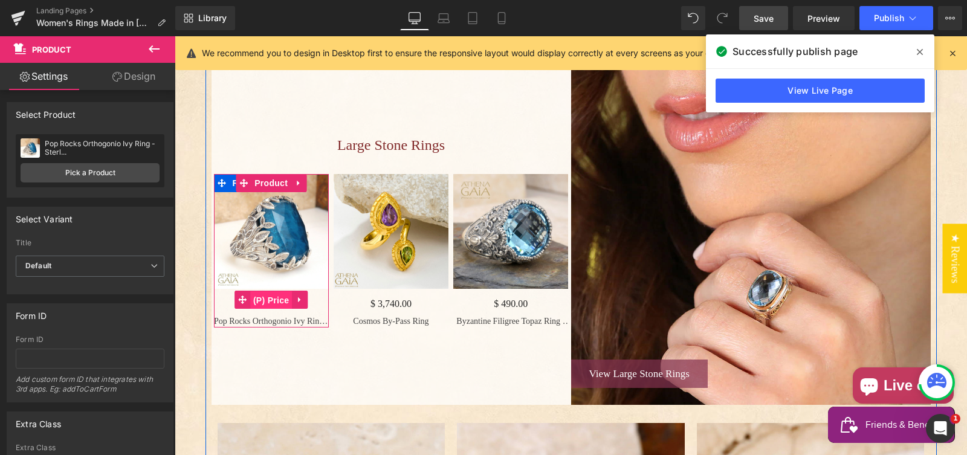
click at [267, 309] on span "(P) Price" at bounding box center [271, 300] width 42 height 18
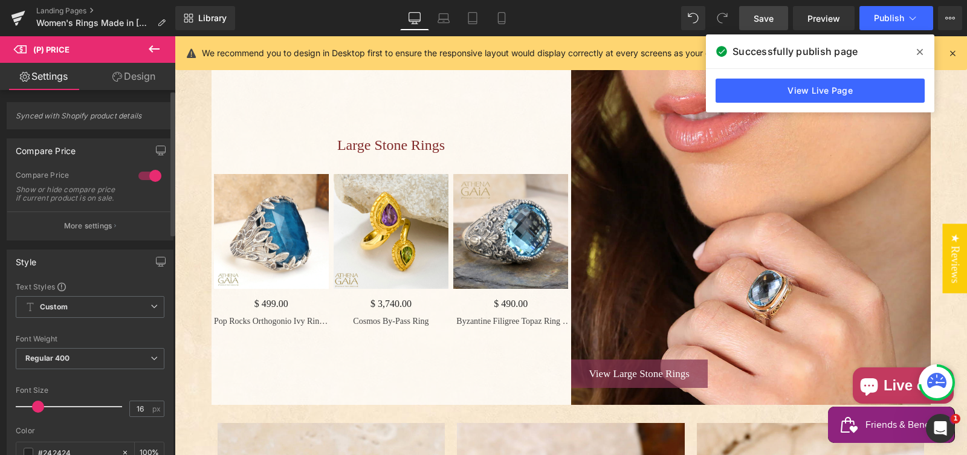
click at [145, 173] on div at bounding box center [149, 175] width 29 height 19
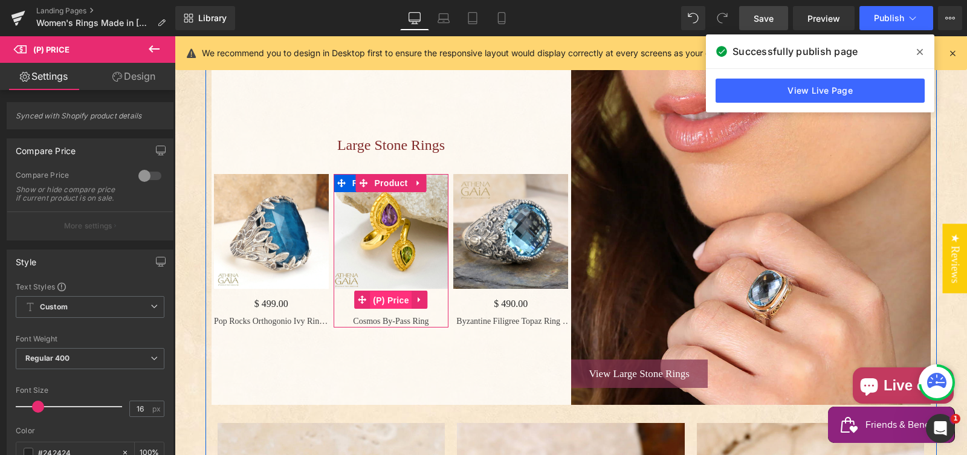
click at [388, 309] on span "(P) Price" at bounding box center [391, 300] width 42 height 18
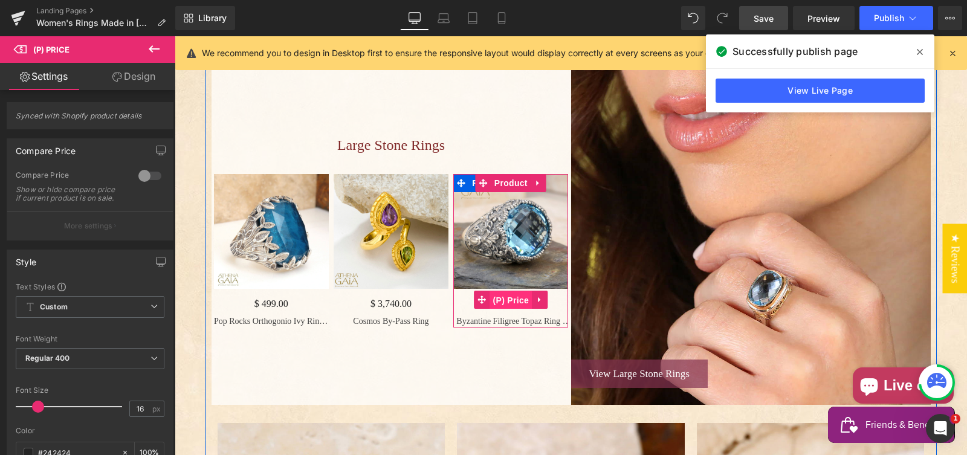
click at [510, 309] on span "(P) Price" at bounding box center [511, 300] width 42 height 18
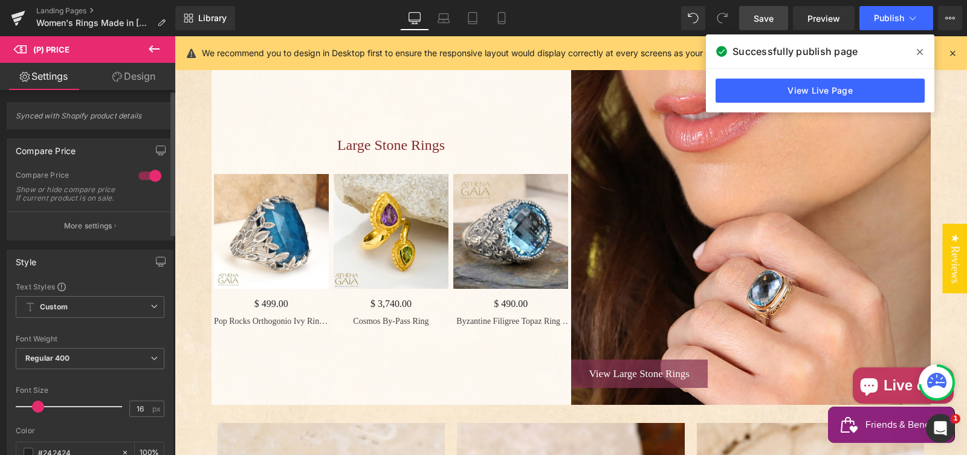
click at [143, 175] on div at bounding box center [149, 175] width 29 height 19
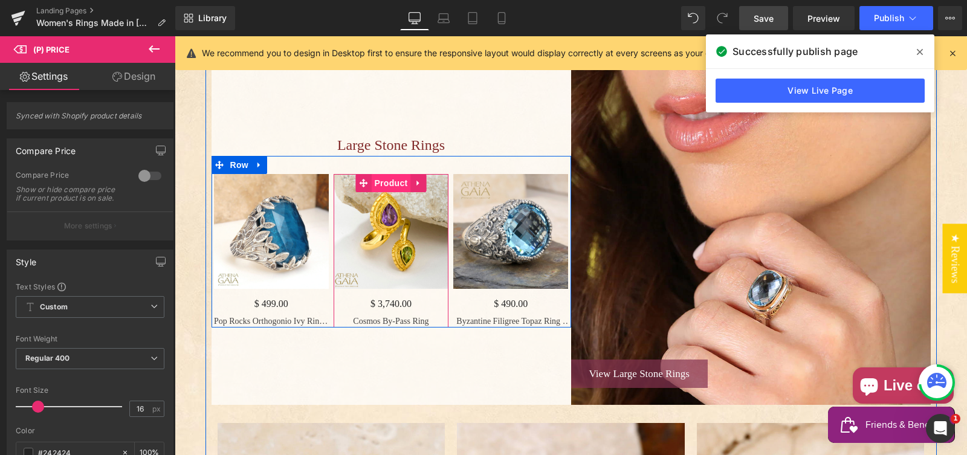
click at [387, 192] on span "Product" at bounding box center [390, 183] width 39 height 18
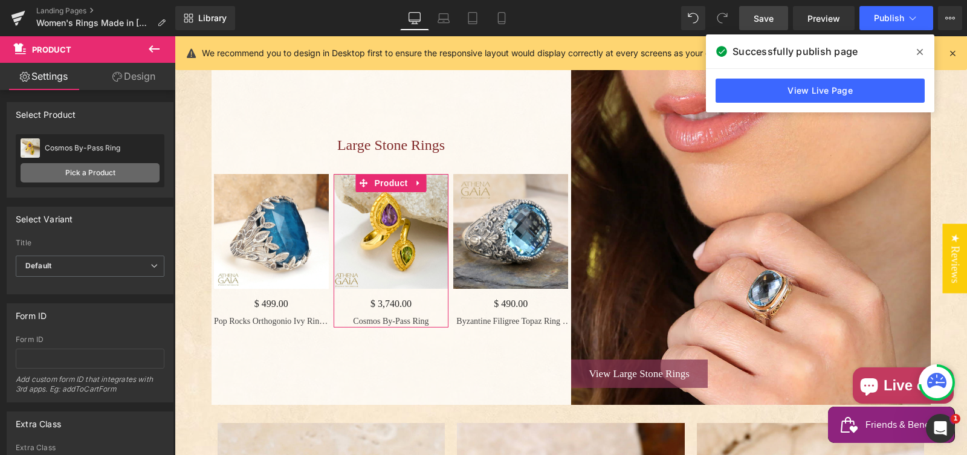
click at [86, 172] on link "Pick a Product" at bounding box center [90, 172] width 139 height 19
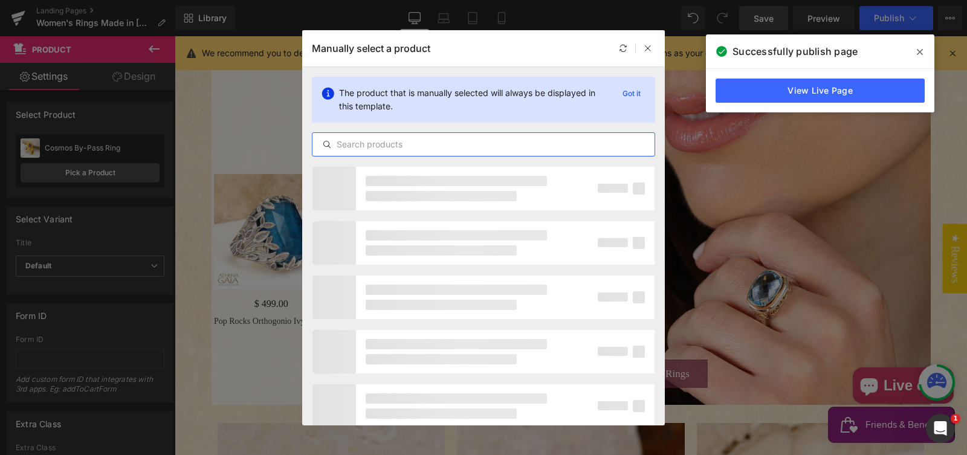
click at [357, 144] on input "text" at bounding box center [484, 144] width 342 height 15
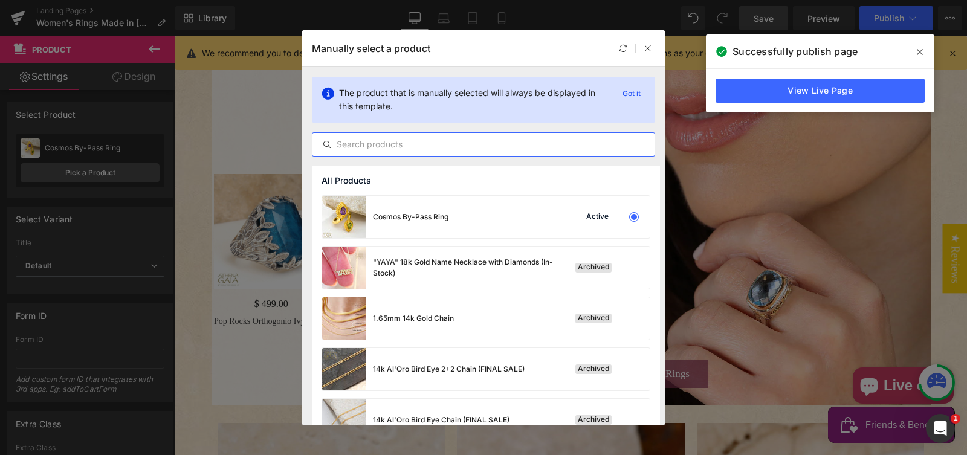
paste input "Shadow and Light Amethyst Ring"
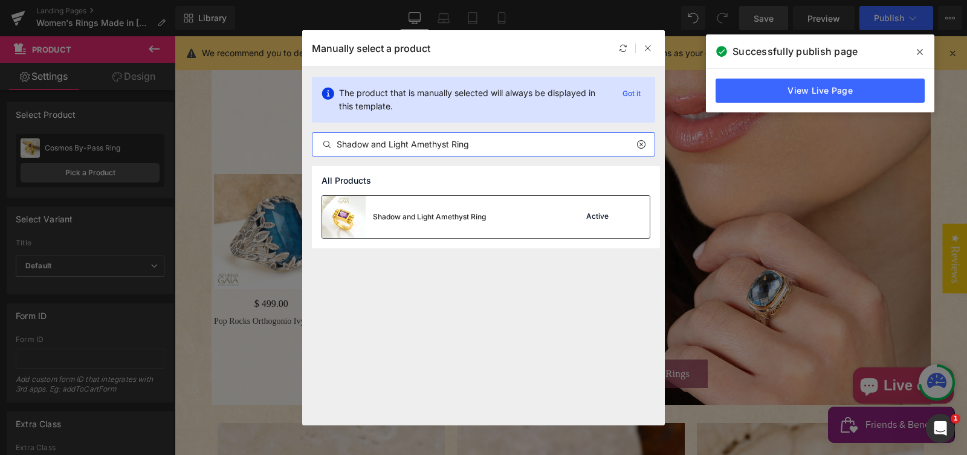
type input "Shadow and Light Amethyst Ring"
click at [381, 213] on div "Shadow and Light Amethyst Ring" at bounding box center [429, 217] width 113 height 11
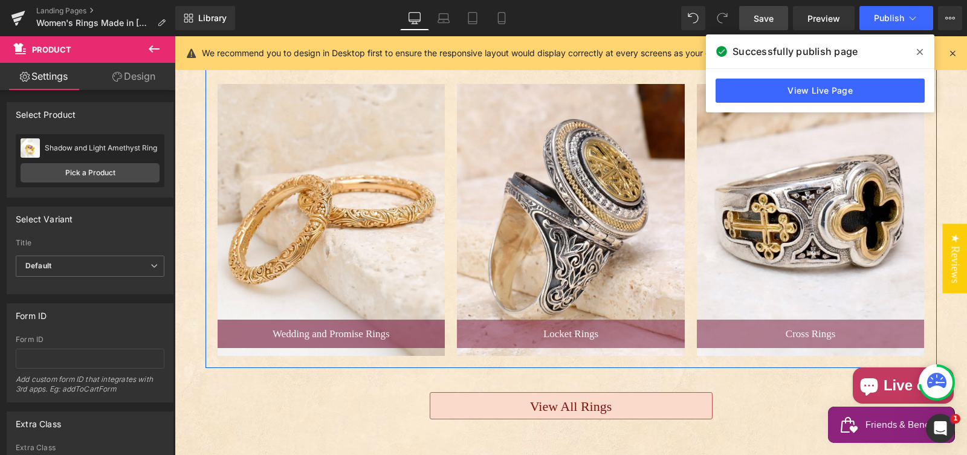
scroll to position [2052, 0]
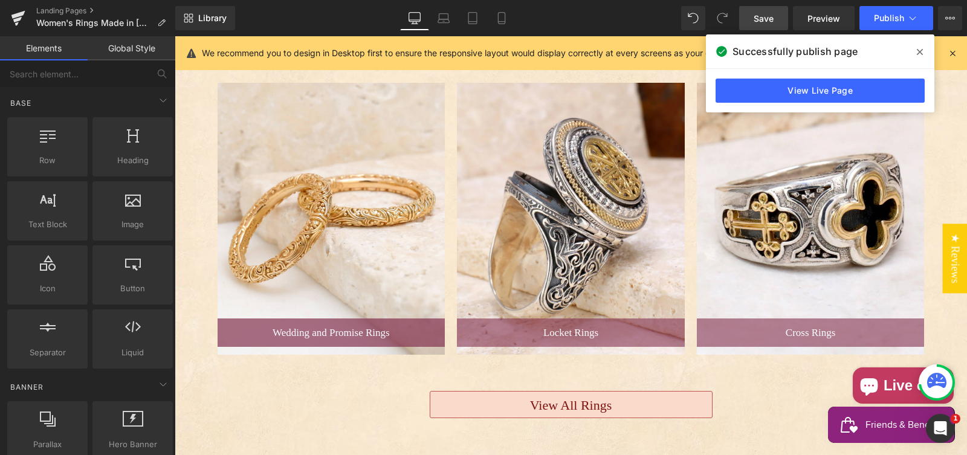
scroll to position [2062, 0]
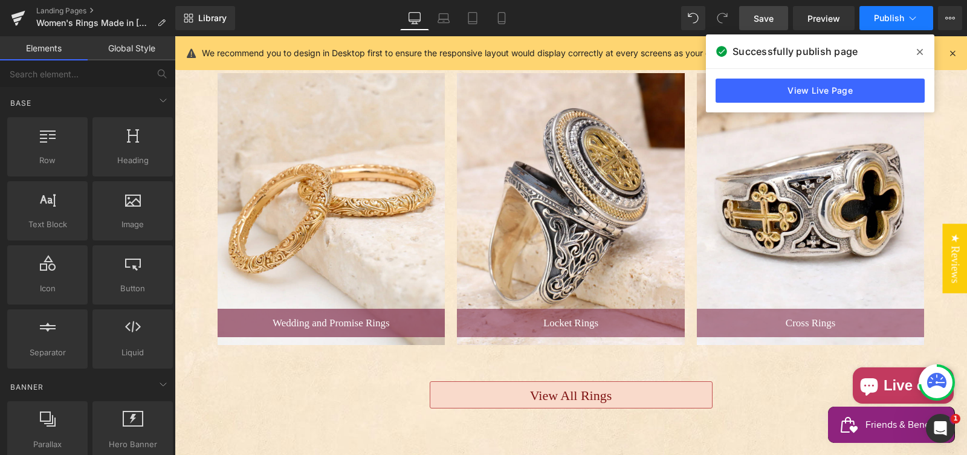
click at [883, 17] on span "Publish" at bounding box center [889, 18] width 30 height 10
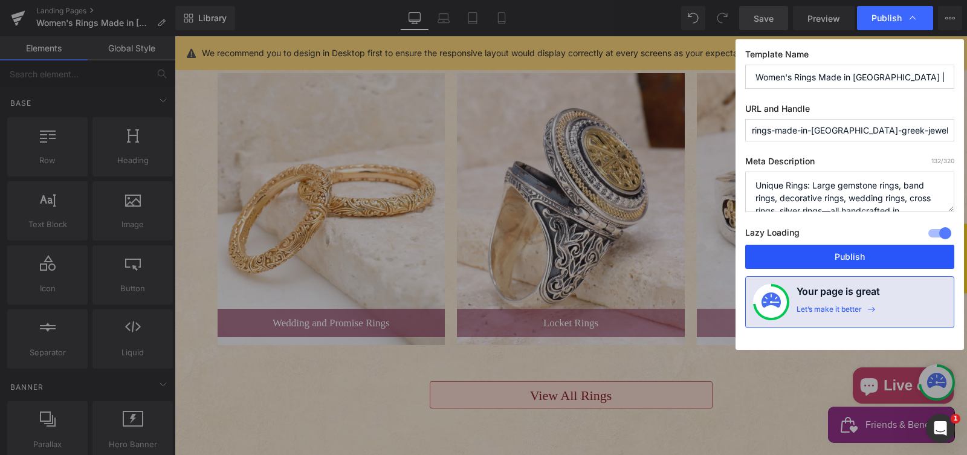
click at [801, 250] on button "Publish" at bounding box center [849, 257] width 209 height 24
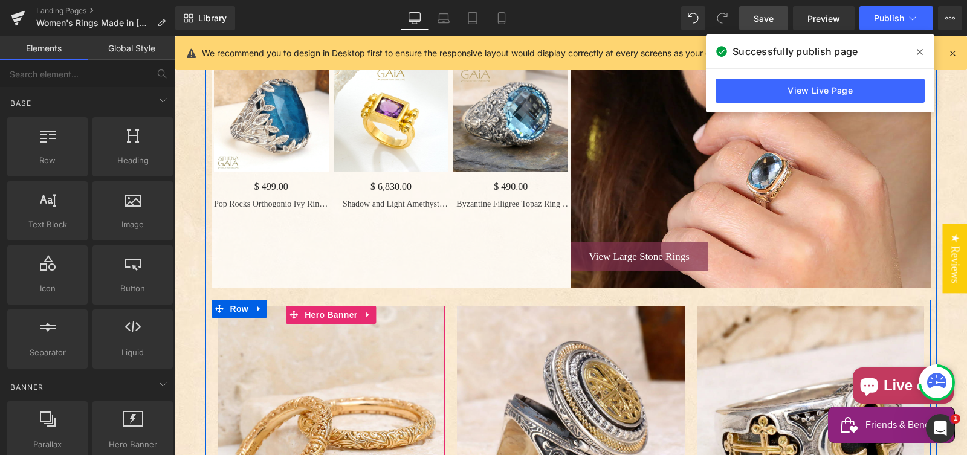
scroll to position [1811, 0]
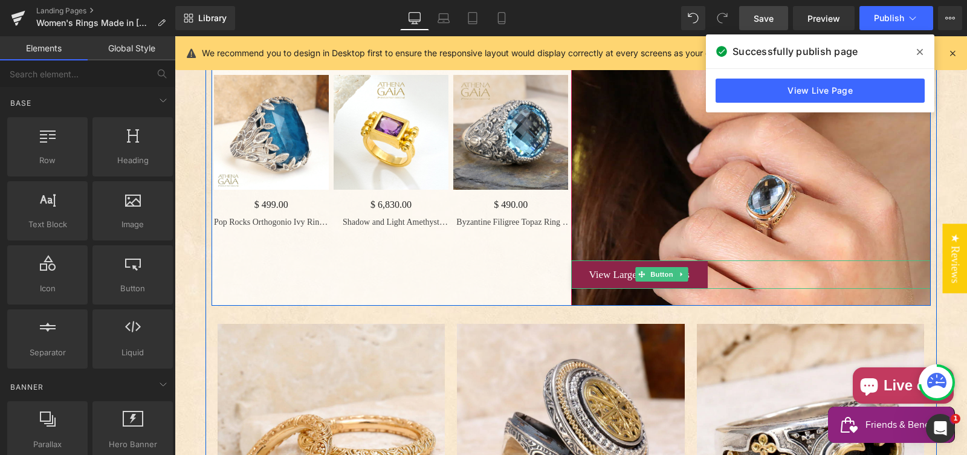
click at [602, 280] on span "View Large Stone Rings" at bounding box center [639, 274] width 100 height 11
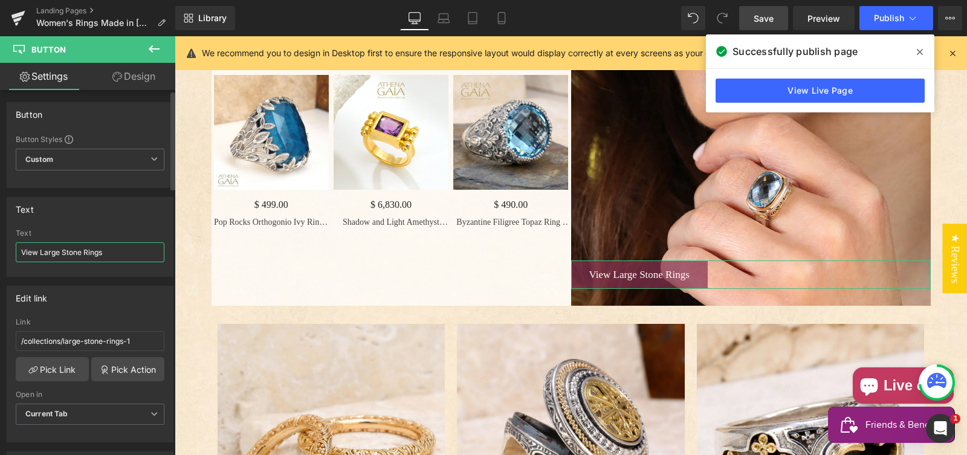
drag, startPoint x: 39, startPoint y: 250, endPoint x: 24, endPoint y: 245, distance: 16.4
click at [39, 250] on input "View Large Stone Rings" at bounding box center [90, 252] width 149 height 20
type input "View All Large Stone Rings"
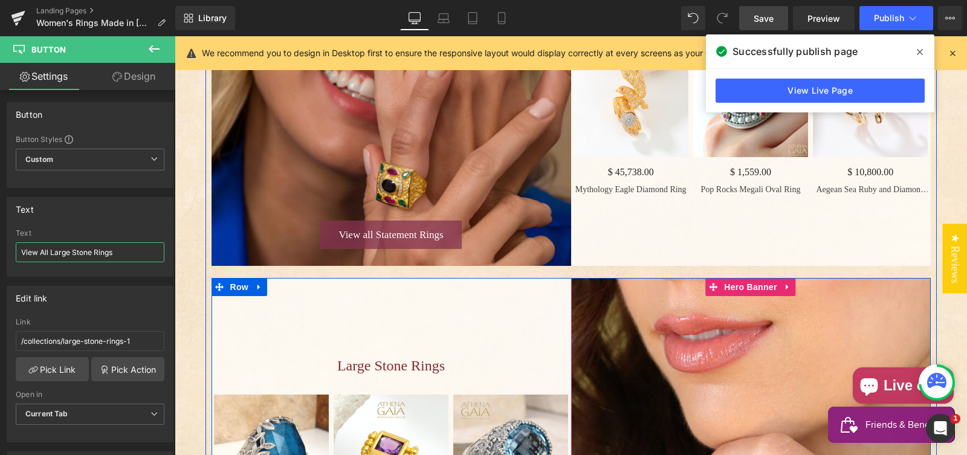
scroll to position [1485, 0]
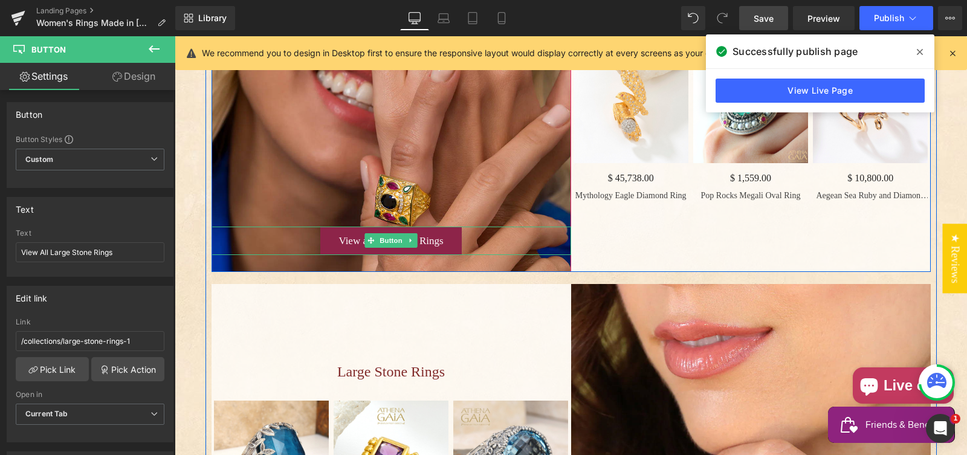
click at [346, 247] on span "View all Statement Rings" at bounding box center [390, 240] width 105 height 11
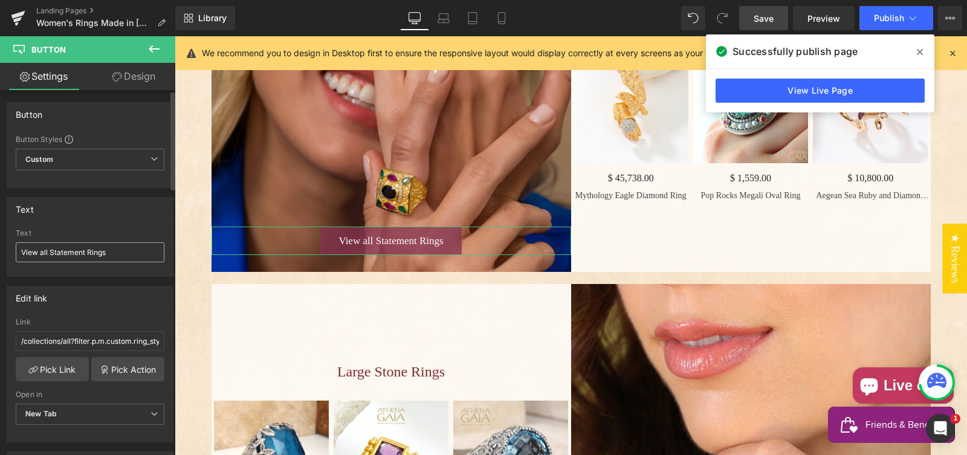
click at [41, 253] on input "View all Statement Rings" at bounding box center [90, 252] width 149 height 20
click at [65, 251] on input "View All Statement Rings" at bounding box center [90, 252] width 149 height 20
type input "View All Cocktail Rings"
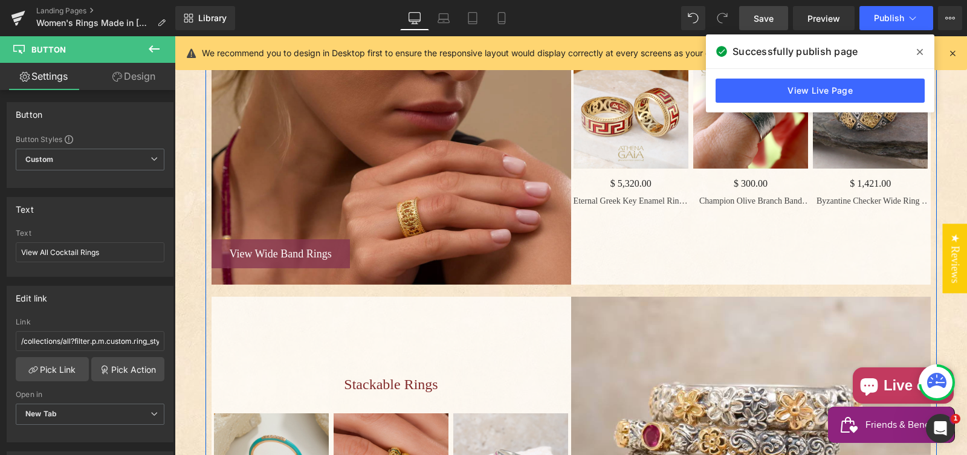
scroll to position [748, 0]
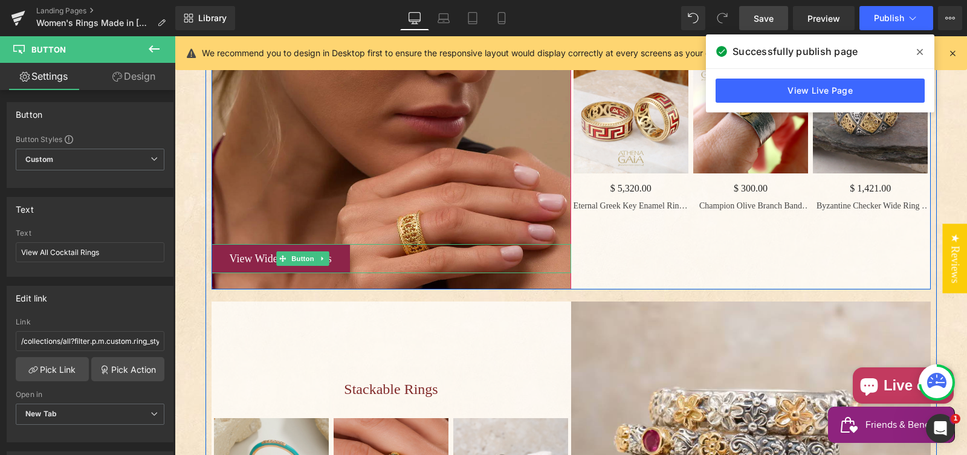
click at [250, 265] on span "View Wide Band Rings" at bounding box center [281, 259] width 102 height 12
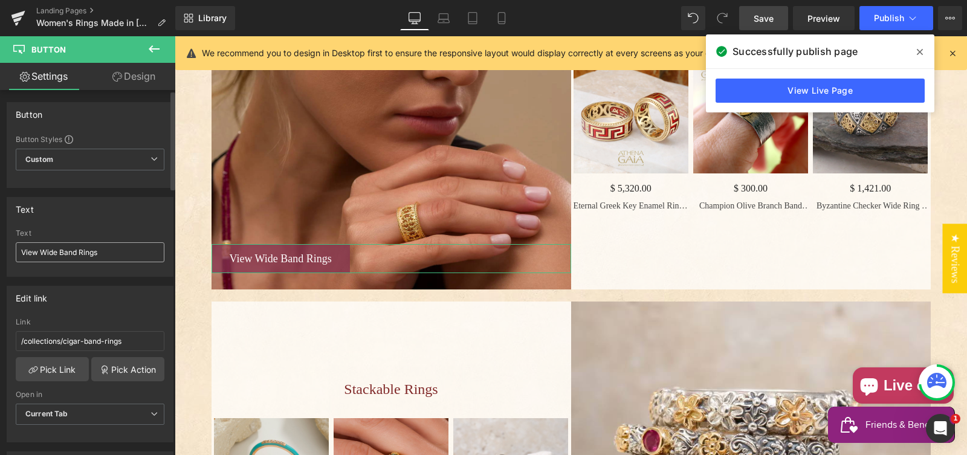
click at [42, 250] on input "View Wide Band Rings" at bounding box center [90, 252] width 149 height 20
type input "View All Wide Band Rings"
click at [893, 25] on button "Publish" at bounding box center [897, 18] width 74 height 24
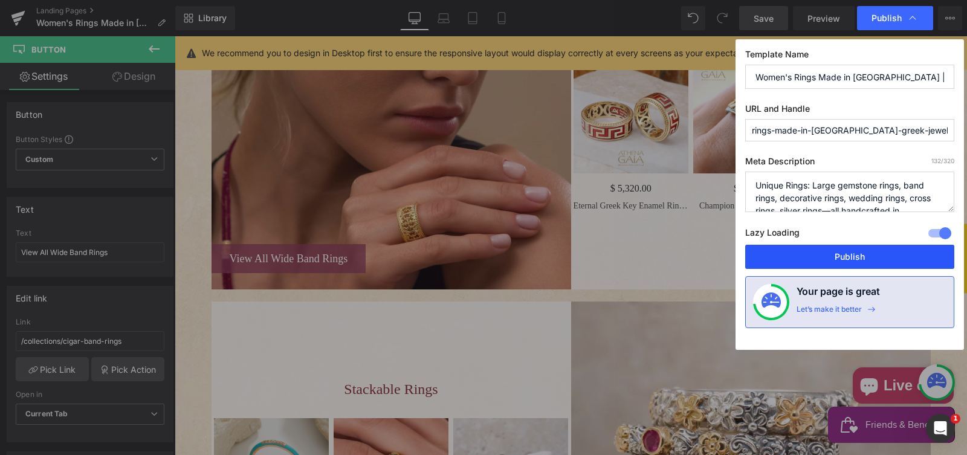
click at [852, 253] on button "Publish" at bounding box center [849, 257] width 209 height 24
